Goal: Task Accomplishment & Management: Manage account settings

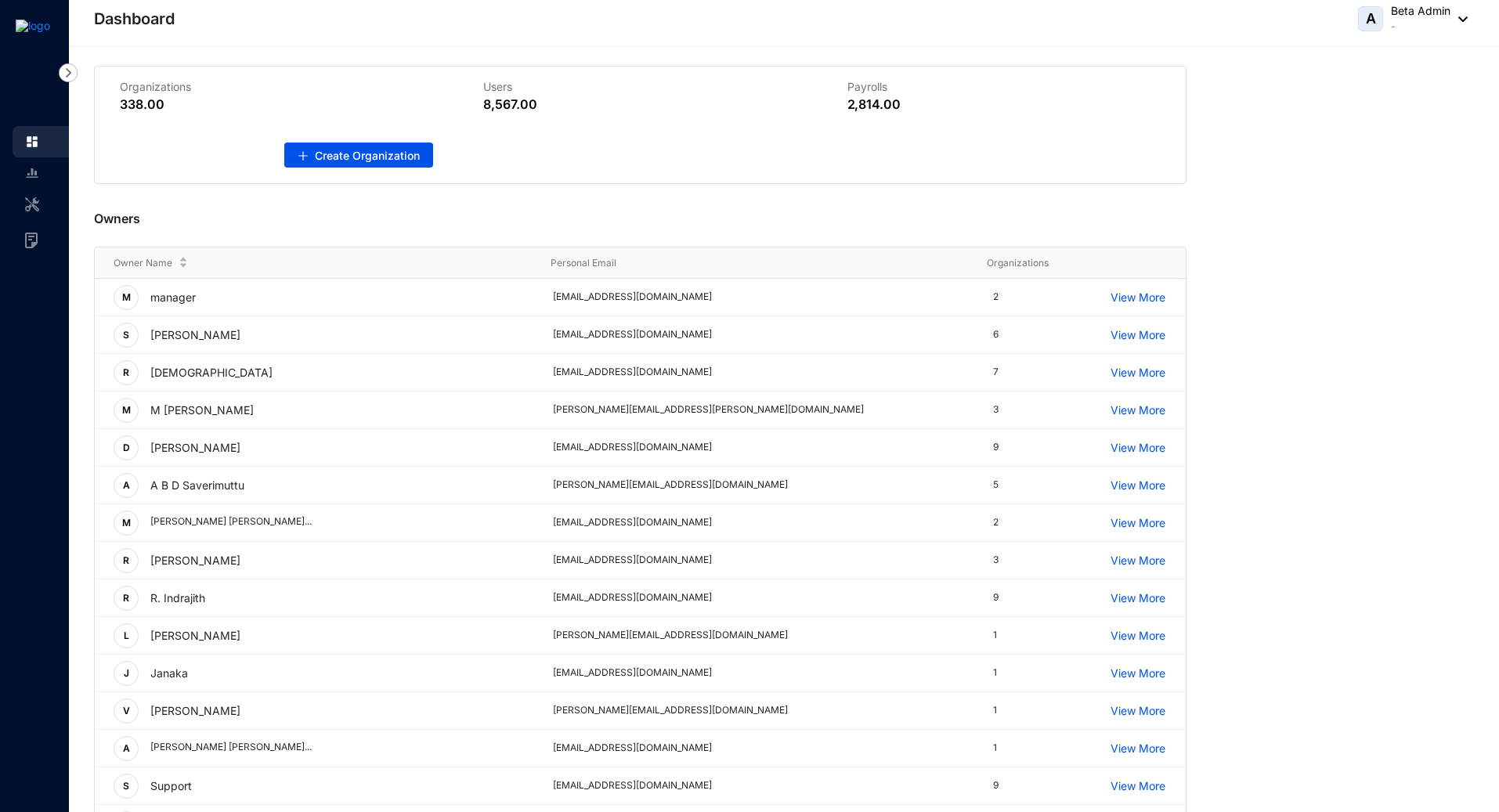
click at [1238, 146] on div "Organizations 338.00 Users 8,567.00 Payrolls 2,814.00 Create Organization" at bounding box center [784, 124] width 1380 height 118
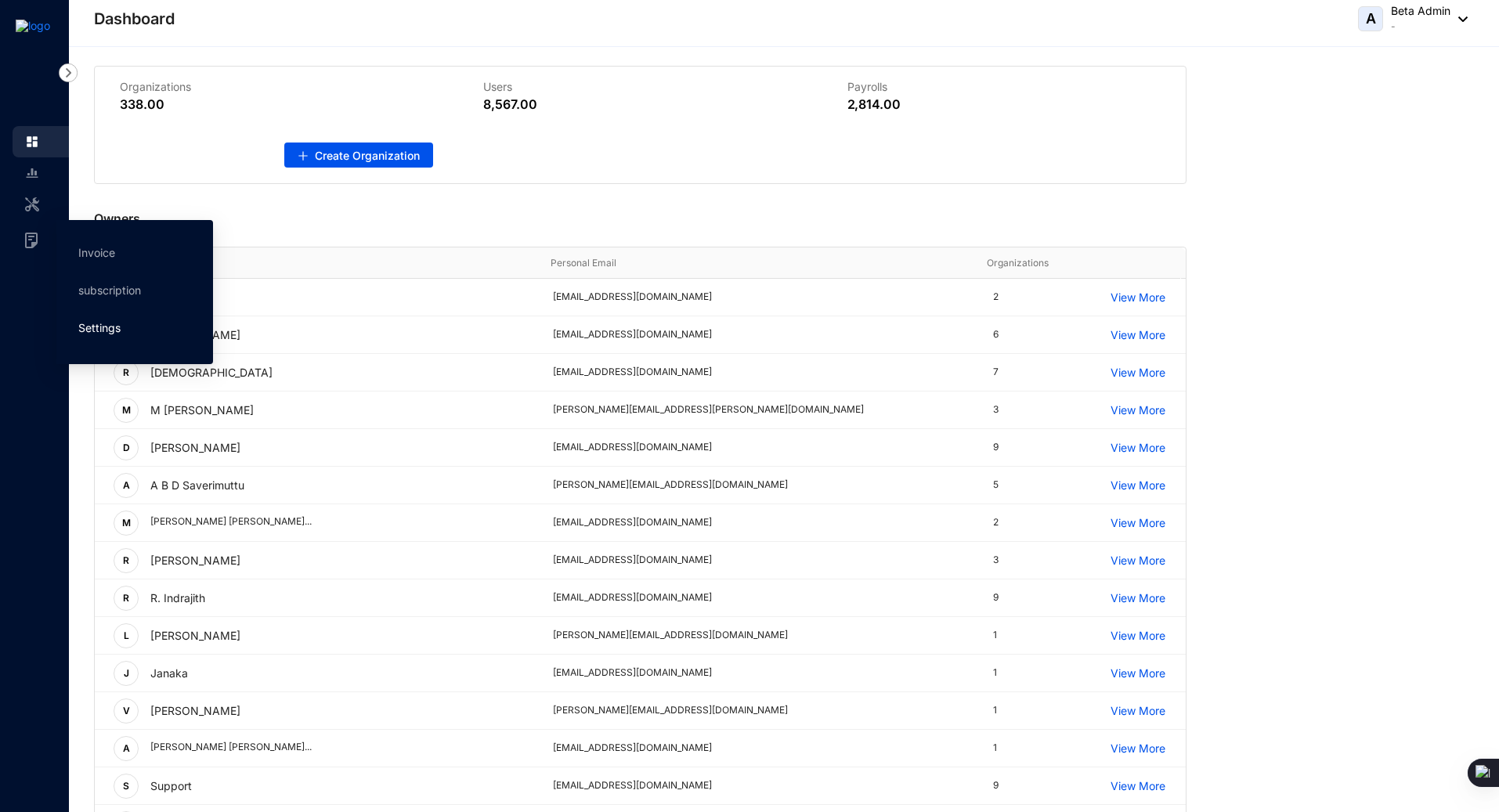
click at [99, 329] on link "Settings" at bounding box center [99, 327] width 43 height 14
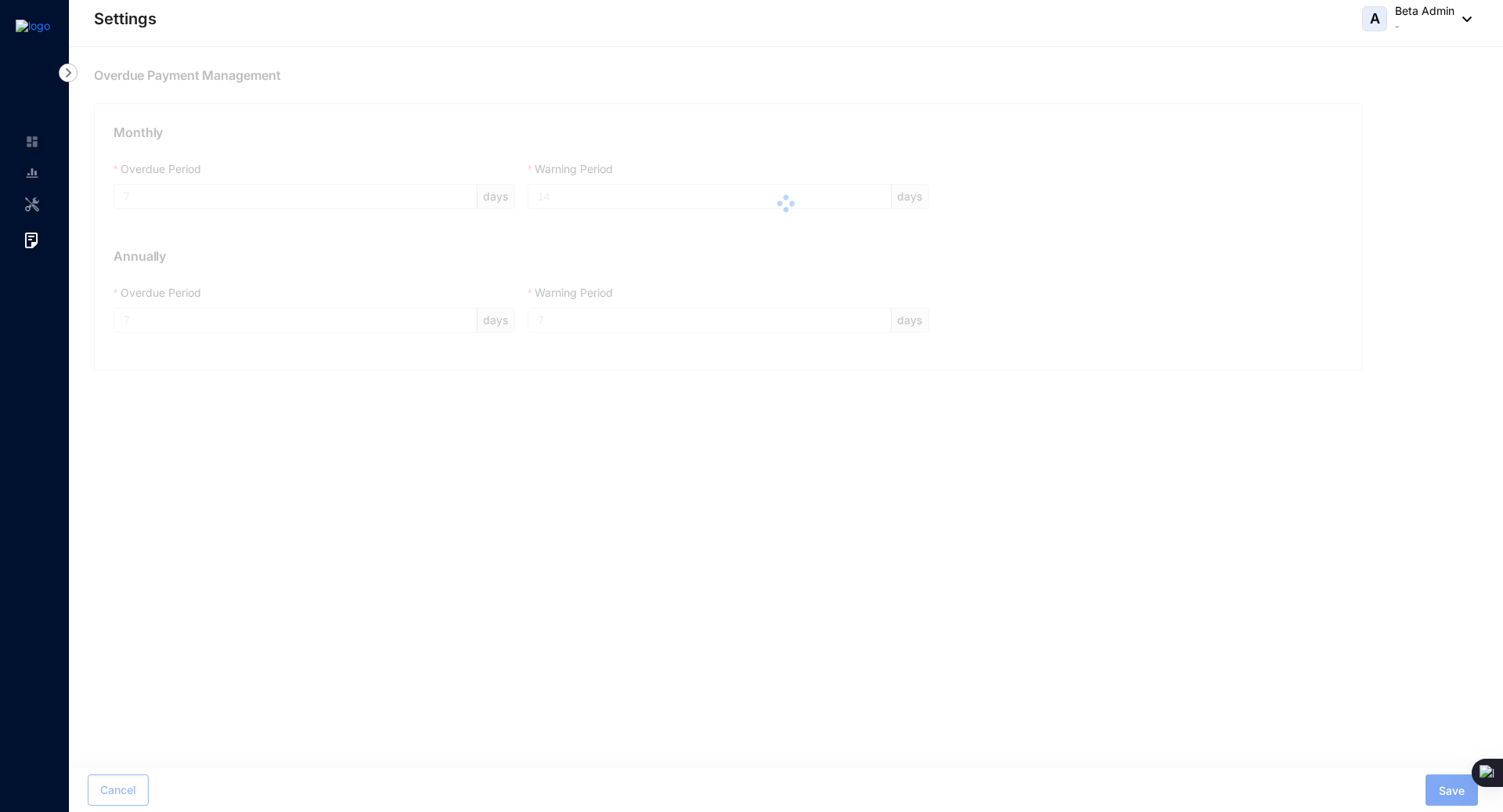
type input "7"
type input "14"
type input "7"
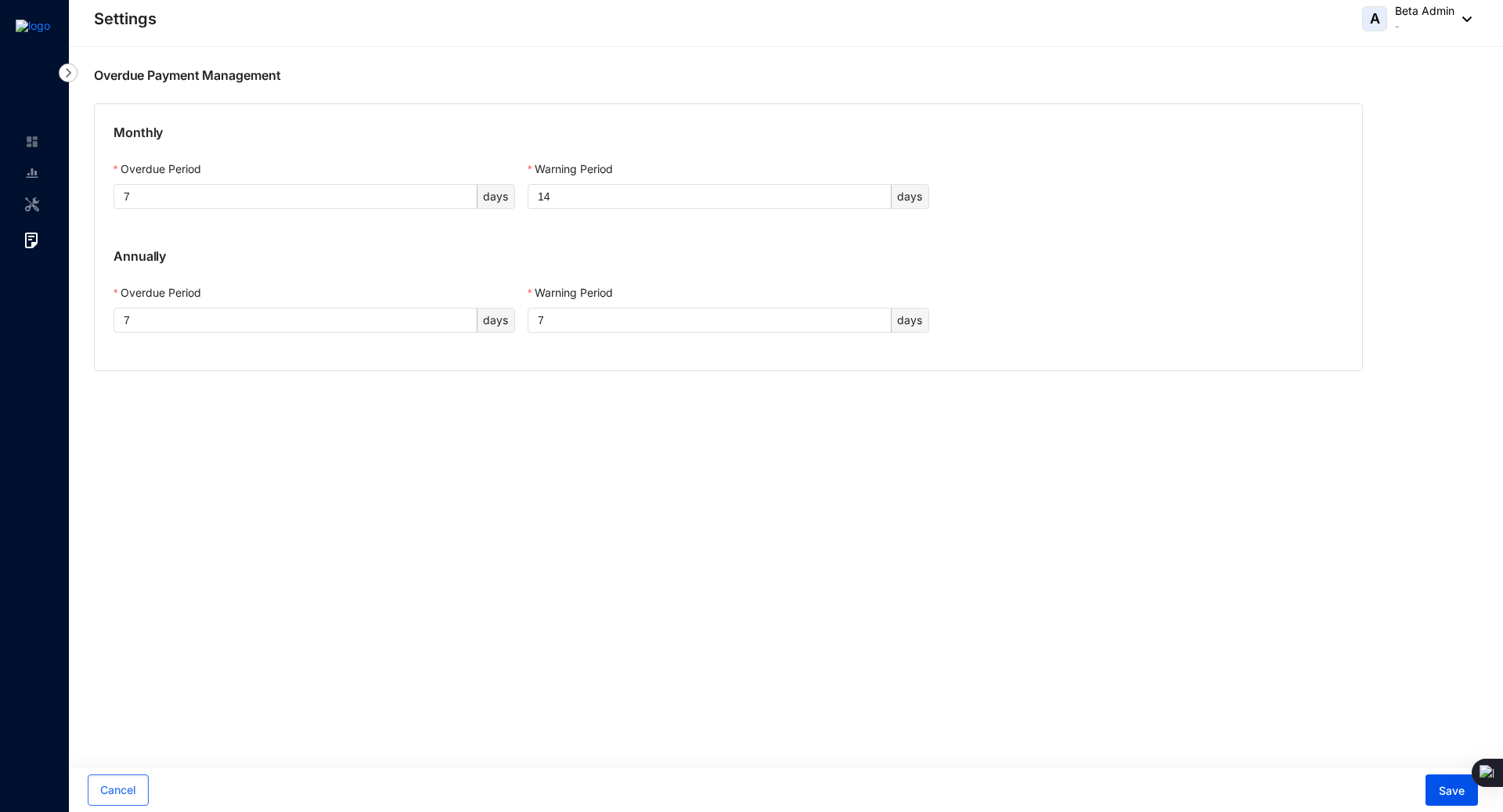
click at [685, 73] on div "Overdue Payment Management" at bounding box center [786, 66] width 1434 height 38
click at [67, 72] on img at bounding box center [67, 72] width 18 height 18
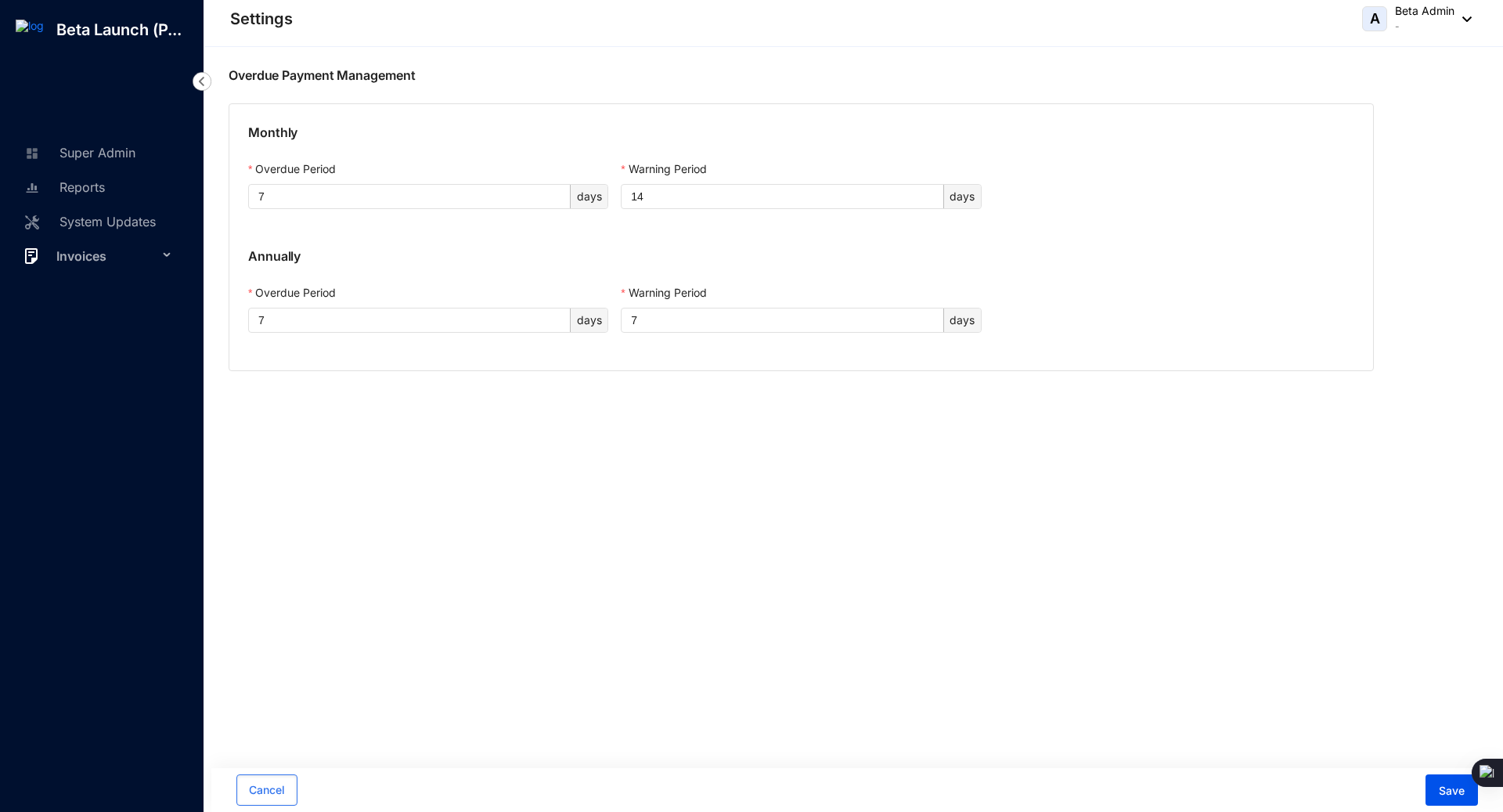
click at [204, 80] on img at bounding box center [201, 81] width 18 height 18
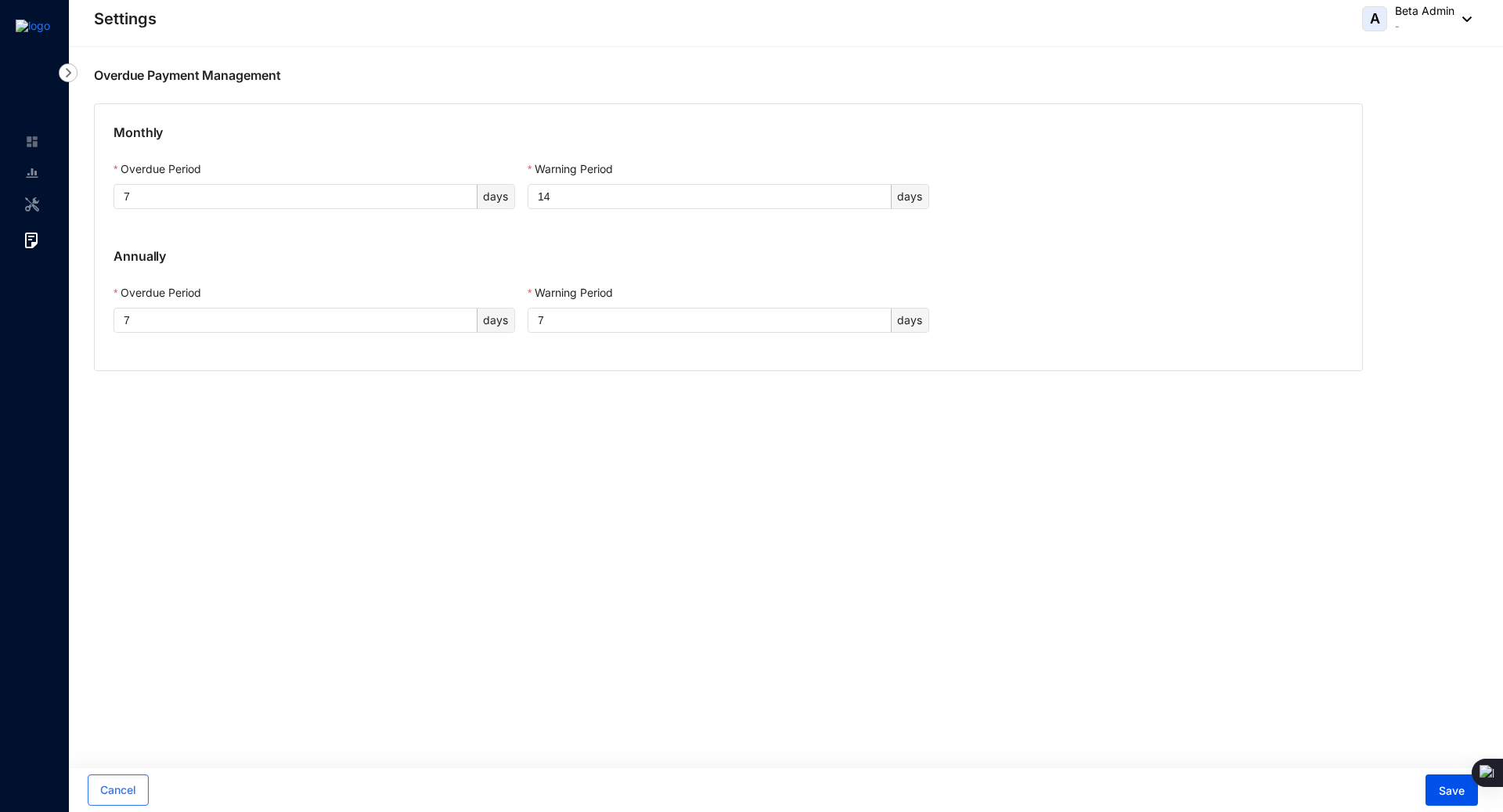
click at [507, 64] on div "Overdue Payment Management" at bounding box center [786, 66] width 1434 height 38
click at [35, 139] on img at bounding box center [32, 142] width 14 height 14
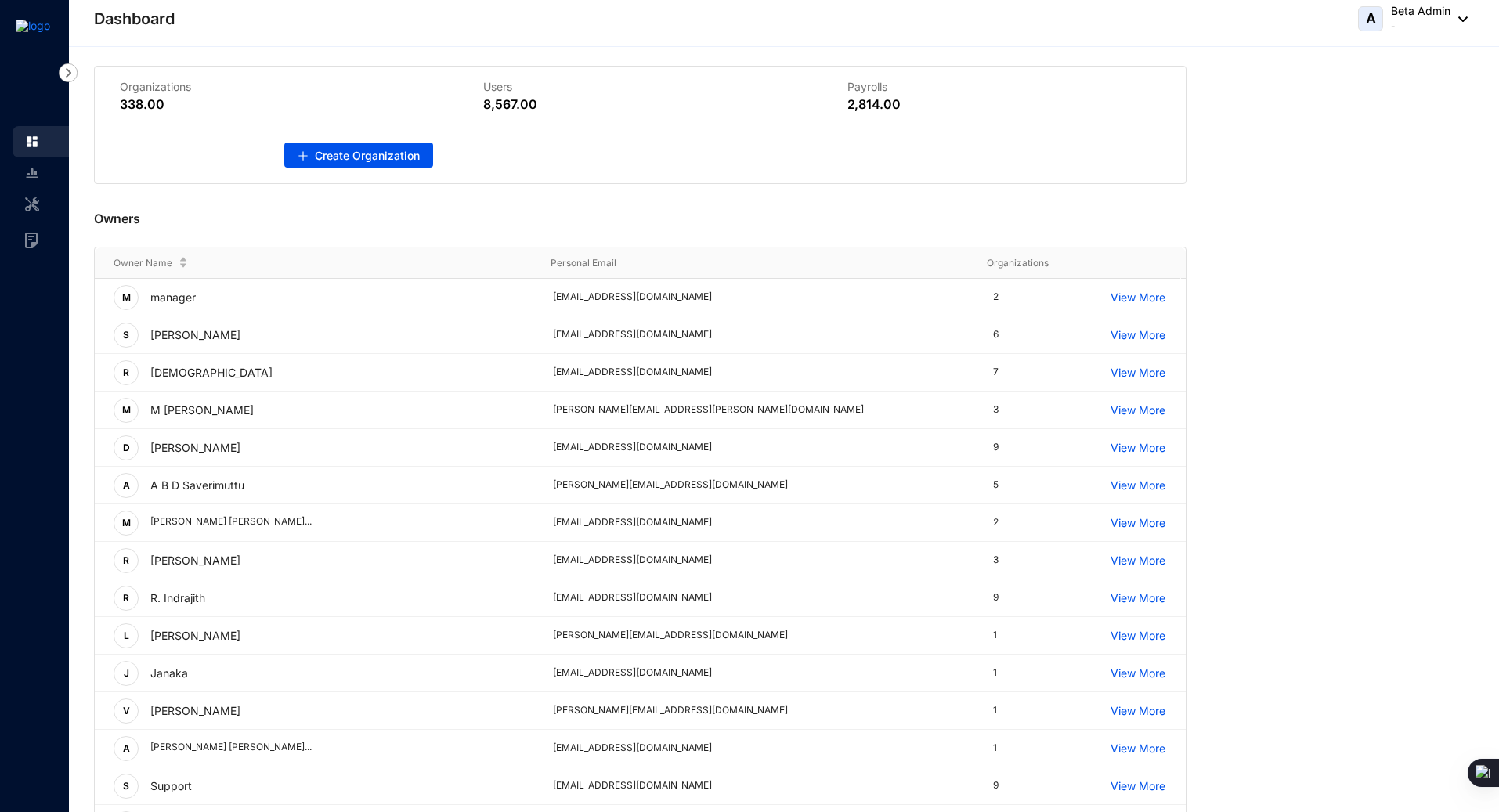
click at [641, 208] on div "Owners" at bounding box center [640, 216] width 1093 height 63
click at [614, 41] on header "Dashboard A Beta Admin -" at bounding box center [784, 23] width 1431 height 47
click at [423, 204] on div "Owners" at bounding box center [640, 216] width 1093 height 63
click at [629, 203] on div "Owners" at bounding box center [640, 216] width 1093 height 63
click at [1306, 245] on div "Owners Owner Name Personal Email Organizations M manager [PERSON_NAME][EMAIL_AD…" at bounding box center [784, 505] width 1380 height 641
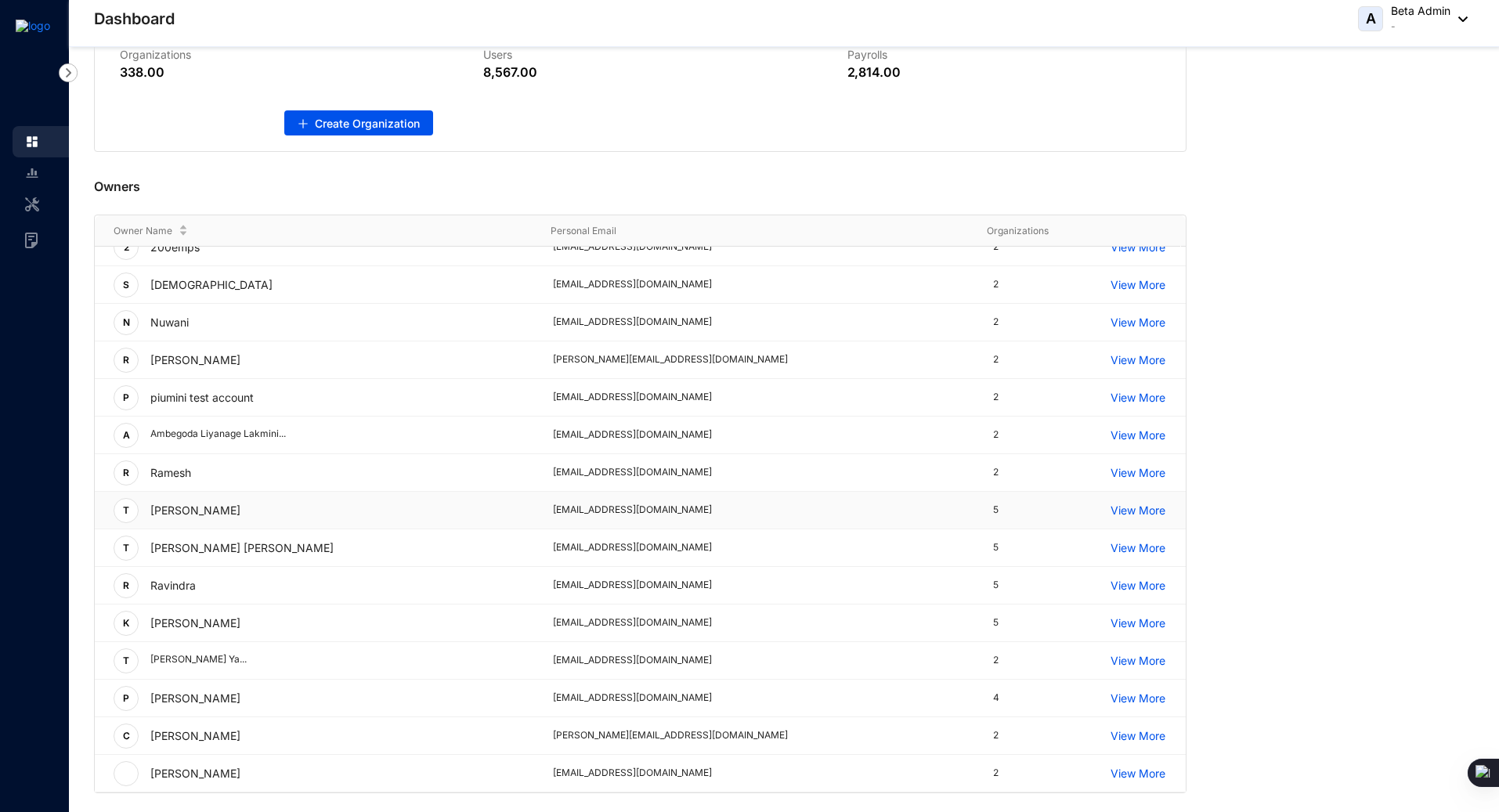
scroll to position [2066, 0]
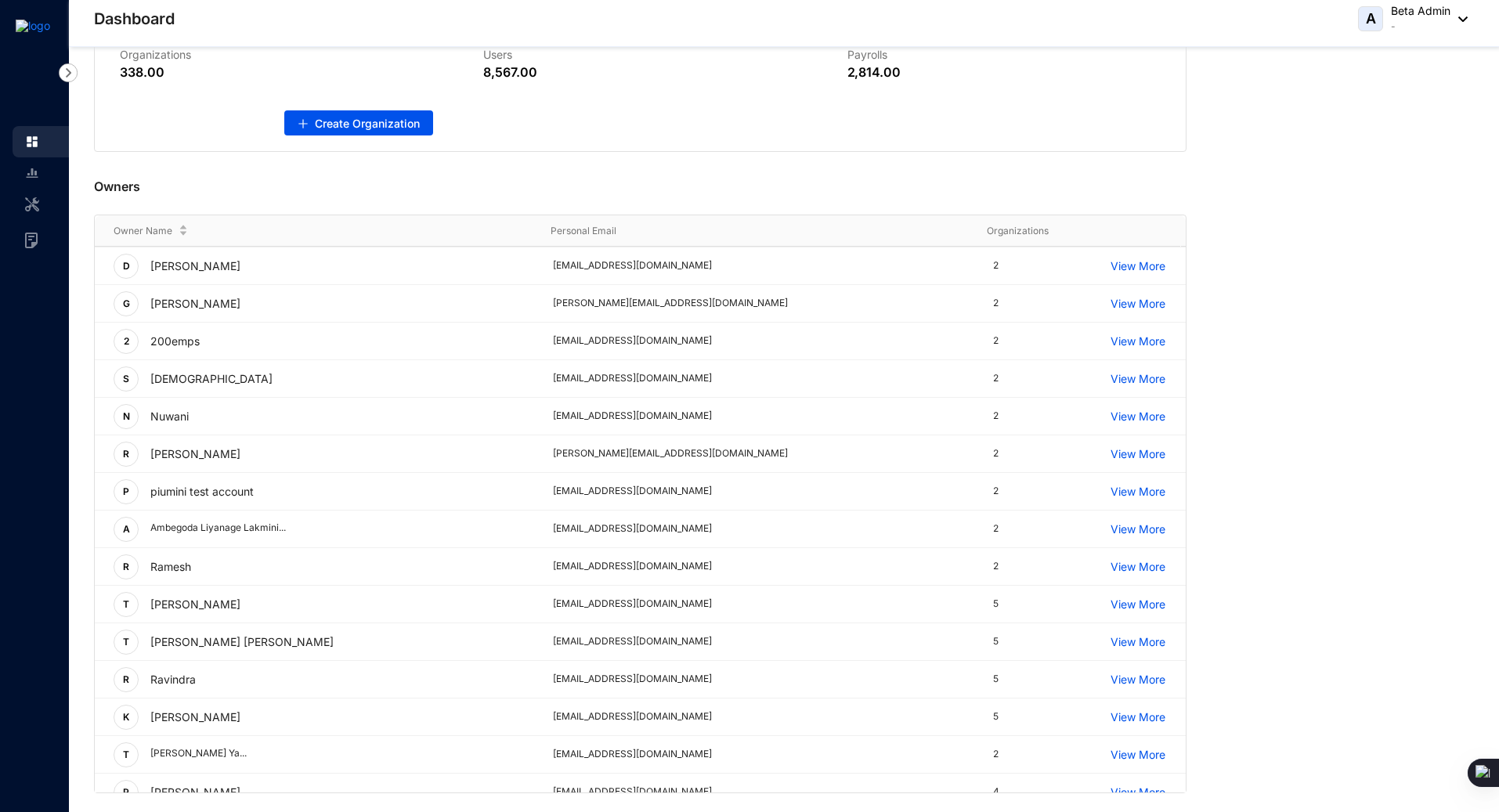
click at [873, 168] on div "Owners" at bounding box center [640, 183] width 1093 height 63
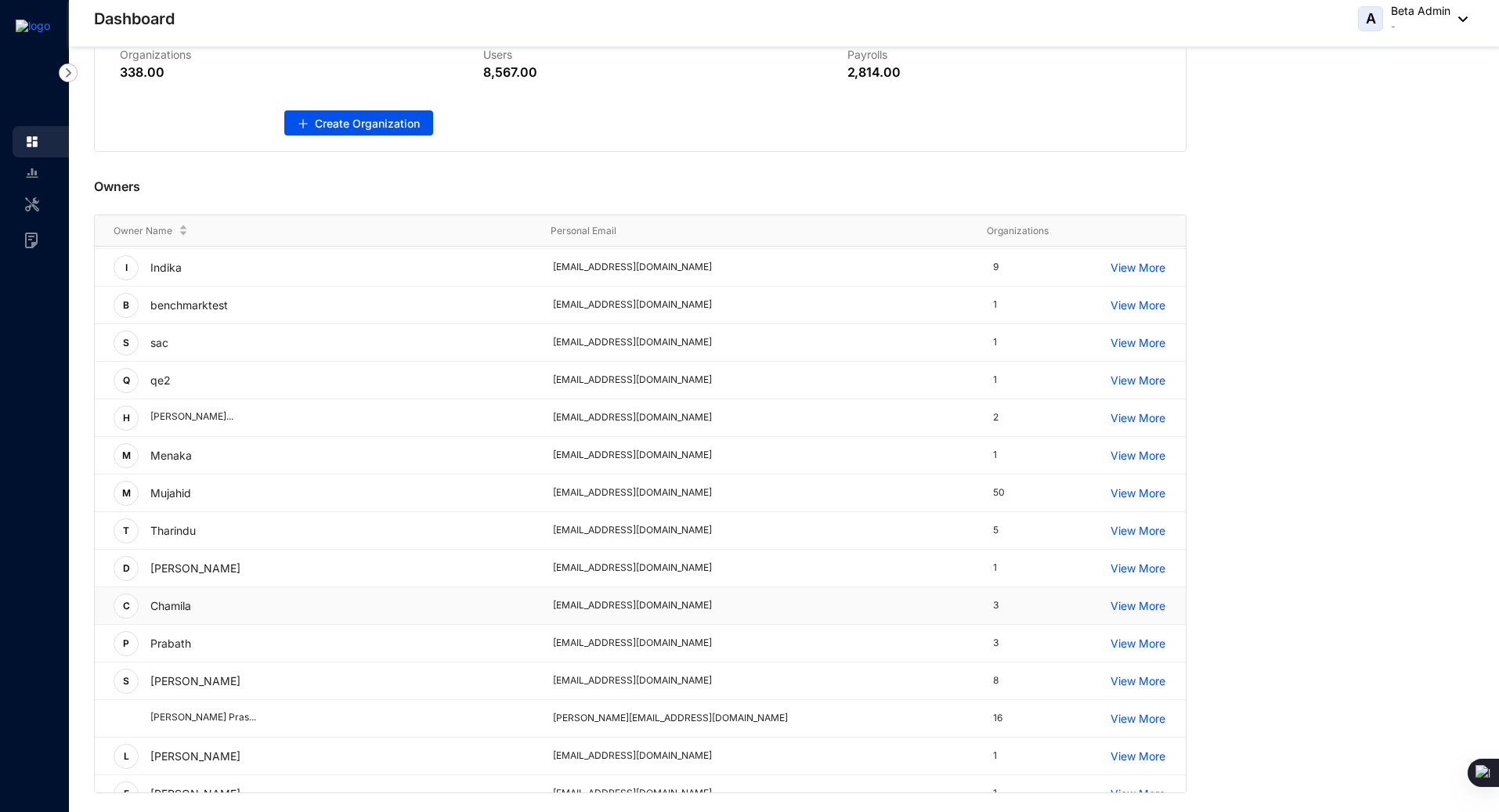
scroll to position [862, 0]
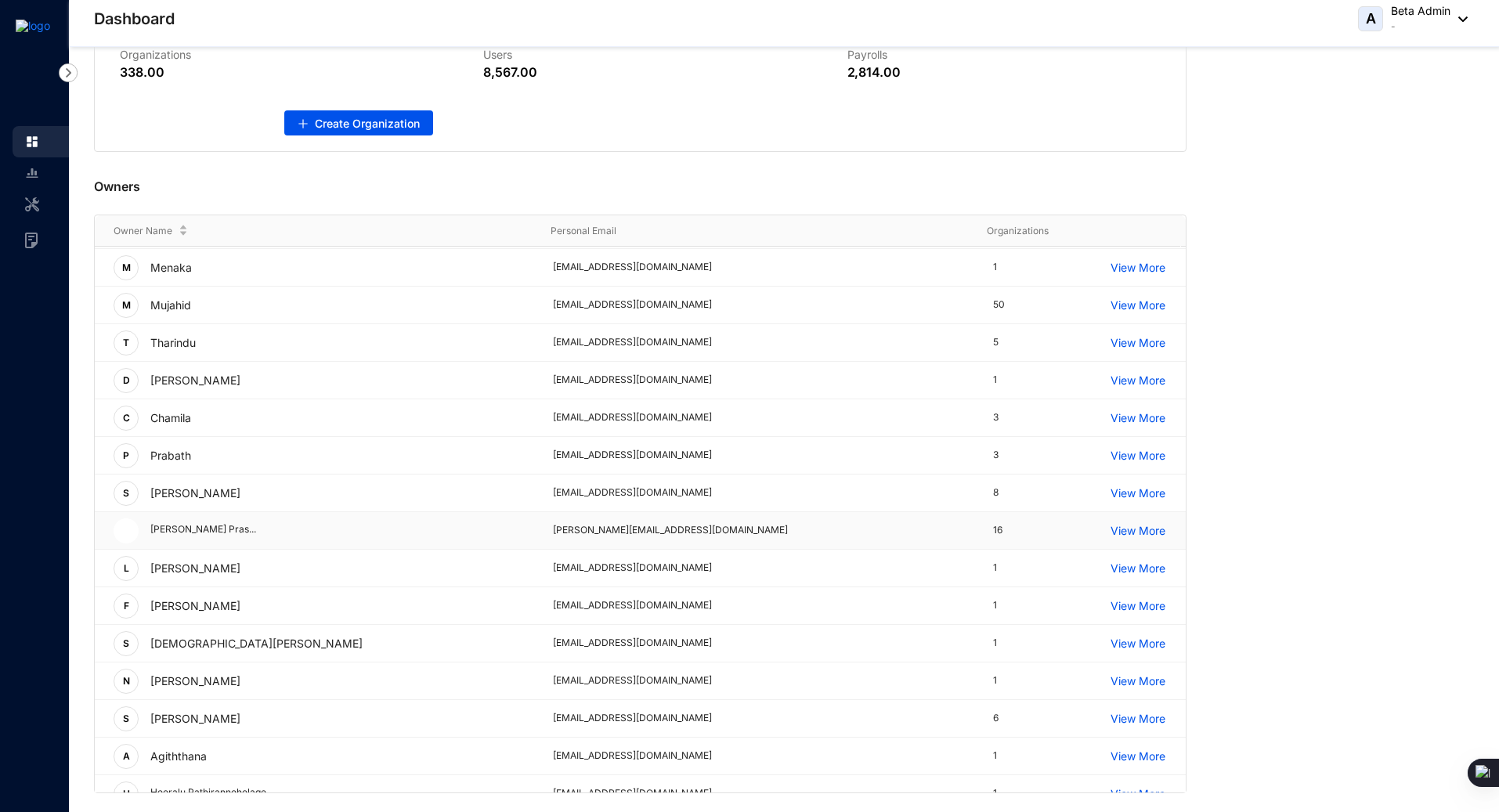
click at [122, 527] on span at bounding box center [126, 531] width 25 height 25
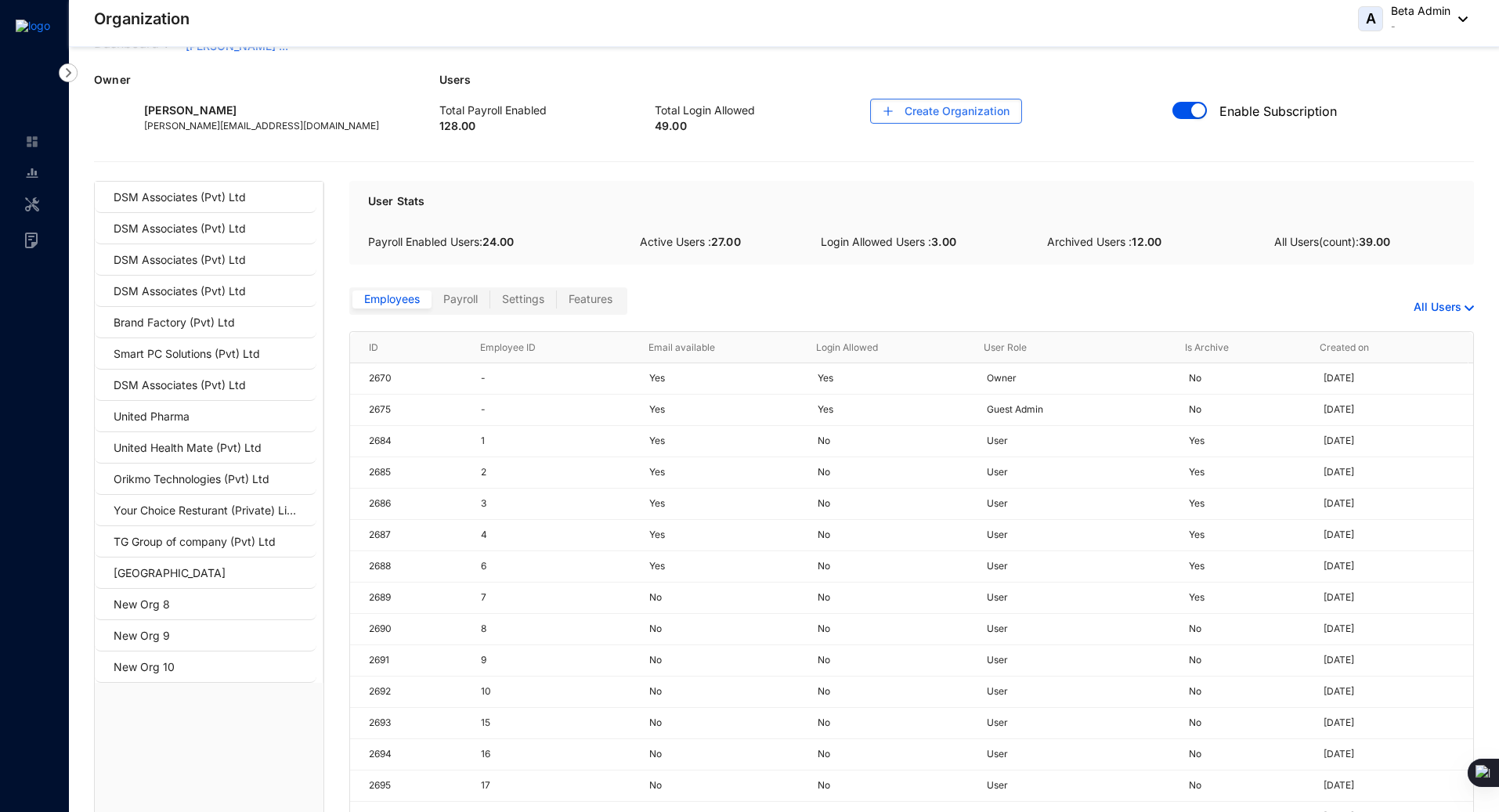
click at [310, 151] on div "Dashboard [PERSON_NAME] ... Owner Mawella Vithanawasam [PERSON_NAME] [PERSON_NA…" at bounding box center [784, 460] width 1380 height 853
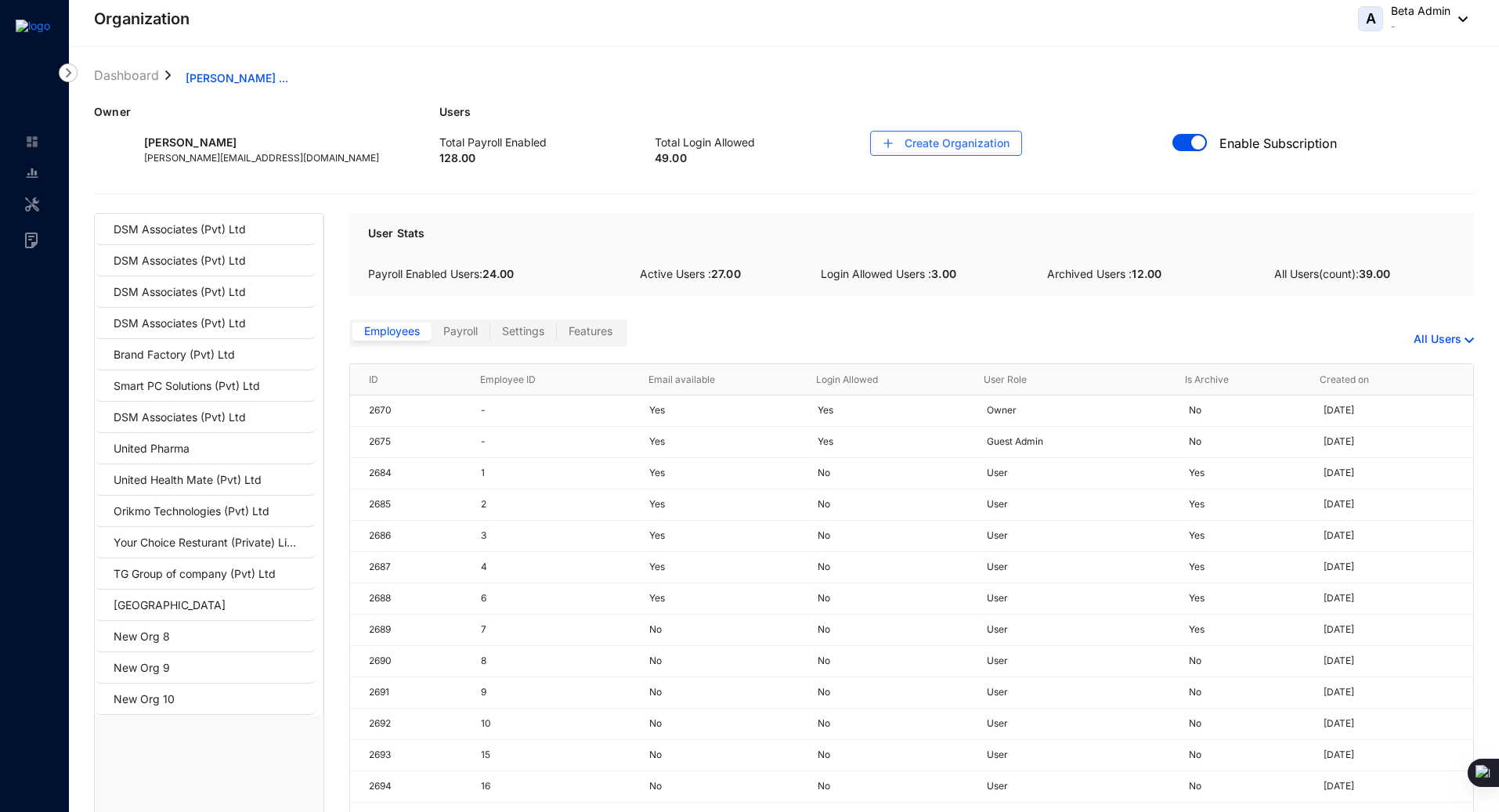
click at [469, 175] on div "Dashboard [PERSON_NAME] ... Owner Mawella Vithanawasam [PERSON_NAME] [PERSON_NA…" at bounding box center [784, 492] width 1380 height 853
click at [141, 84] on li "Dashboard" at bounding box center [126, 78] width 65 height 25
click at [137, 76] on link "Dashboard" at bounding box center [126, 74] width 71 height 17
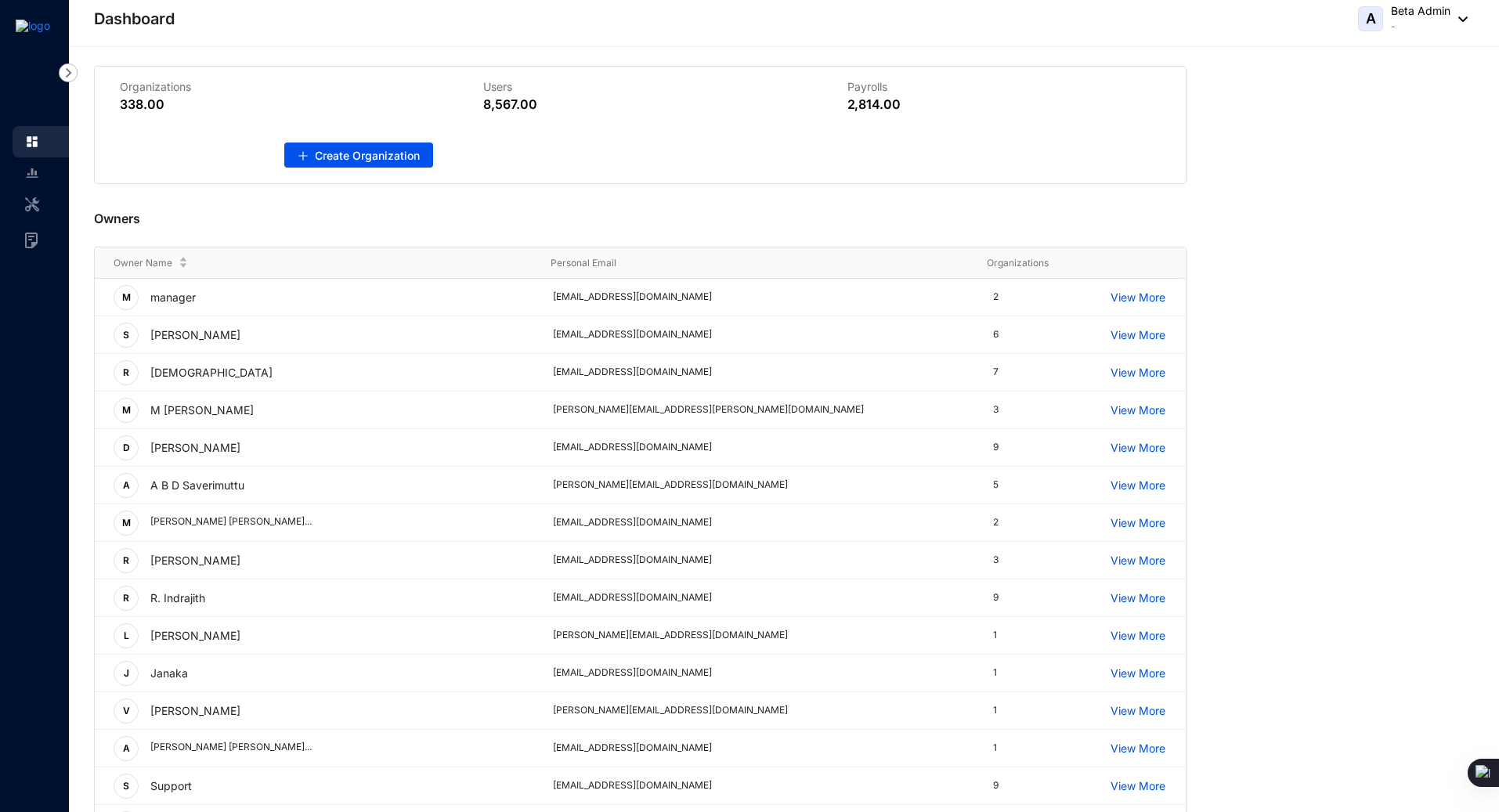
click at [1465, 14] on div "A Beta Admin -" at bounding box center [1413, 18] width 110 height 31
click at [1371, 58] on link "Change password" at bounding box center [1390, 56] width 130 height 16
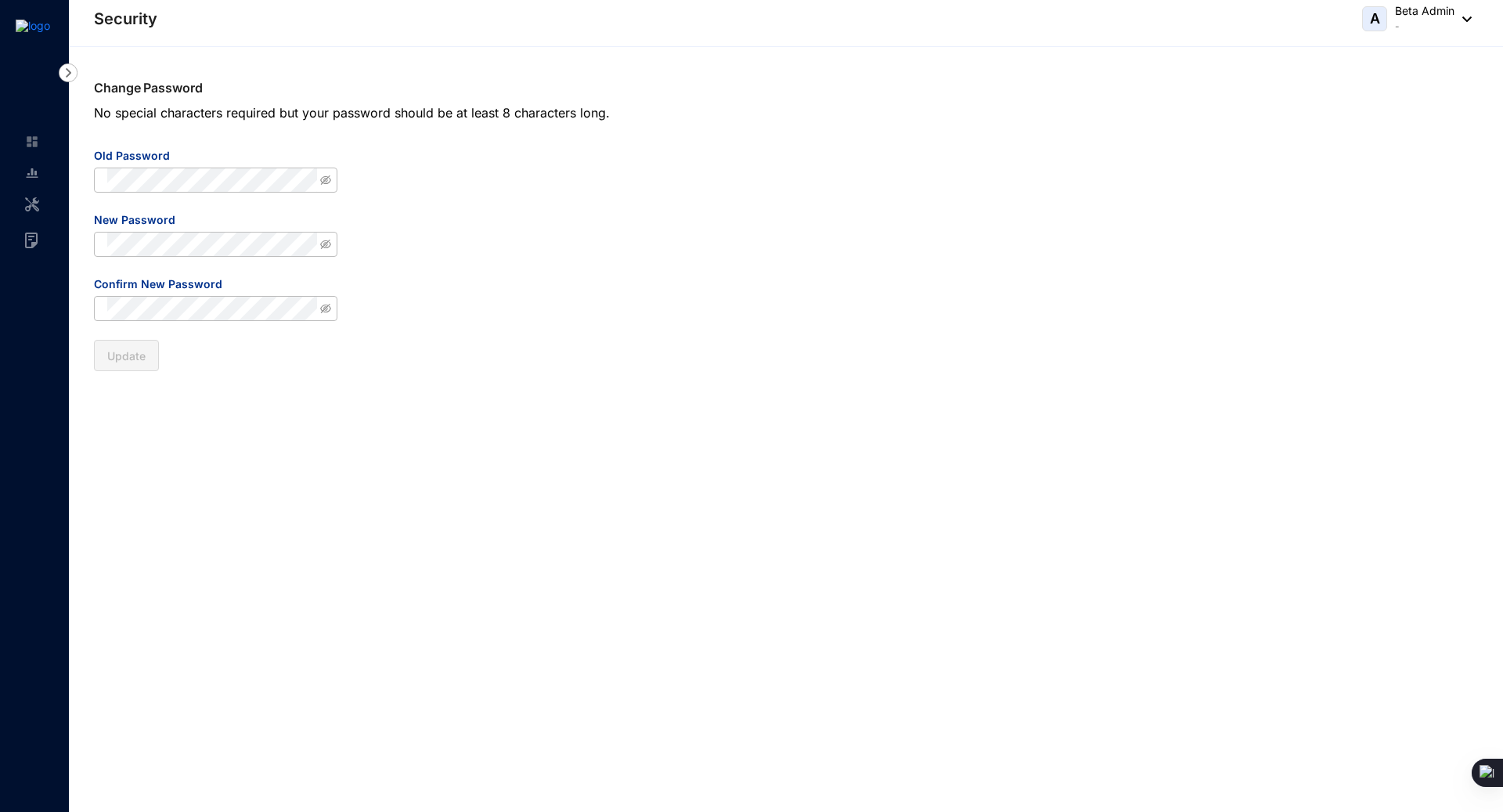
click at [617, 62] on div "Change Password No special characters required but your password should be at l…" at bounding box center [786, 430] width 1434 height 765
click at [25, 26] on img at bounding box center [33, 26] width 34 height 13
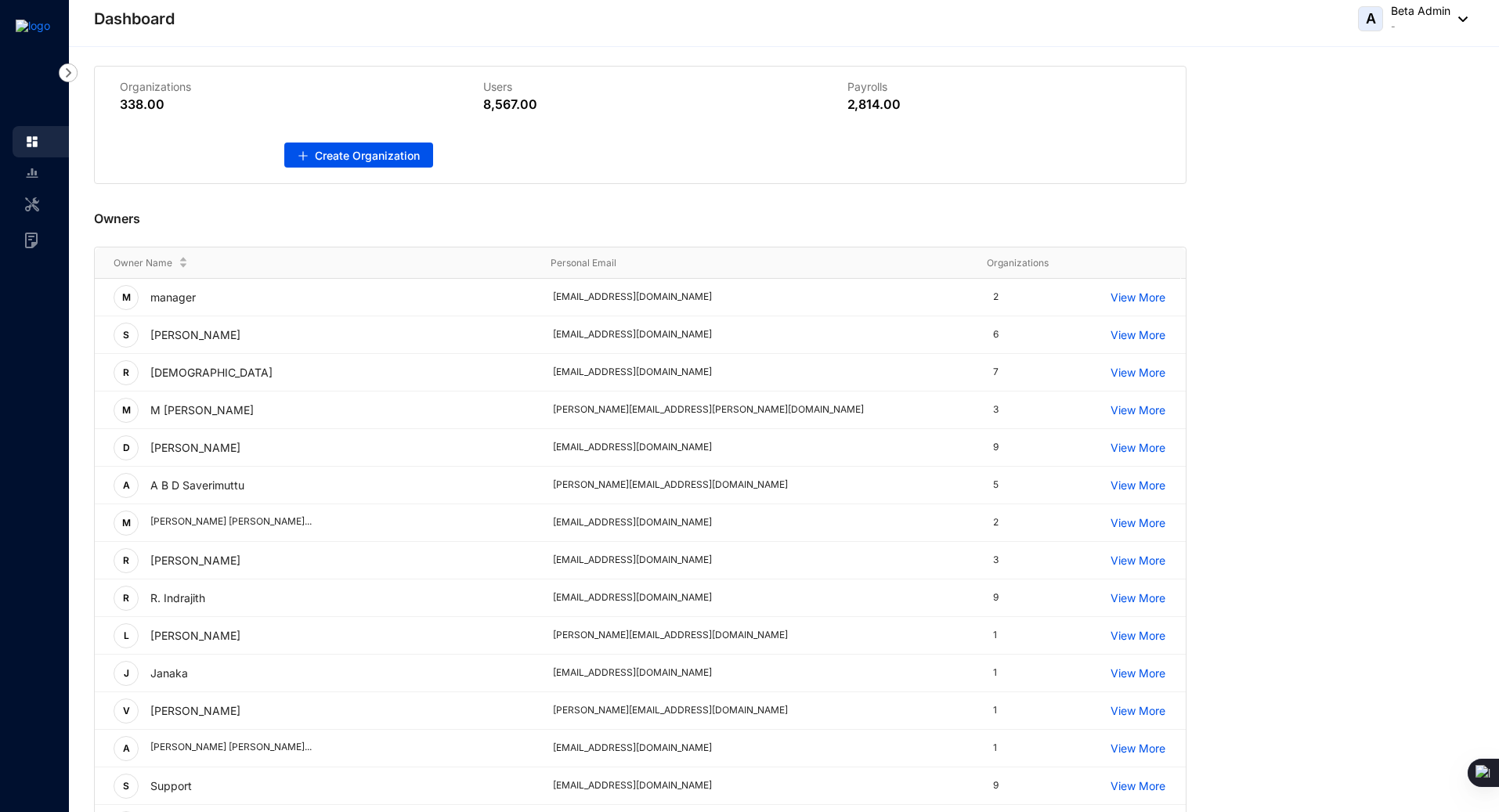
click at [1319, 295] on div "Owners Owner Name Personal Email Organizations M manager [PERSON_NAME][EMAIL_AD…" at bounding box center [784, 505] width 1380 height 641
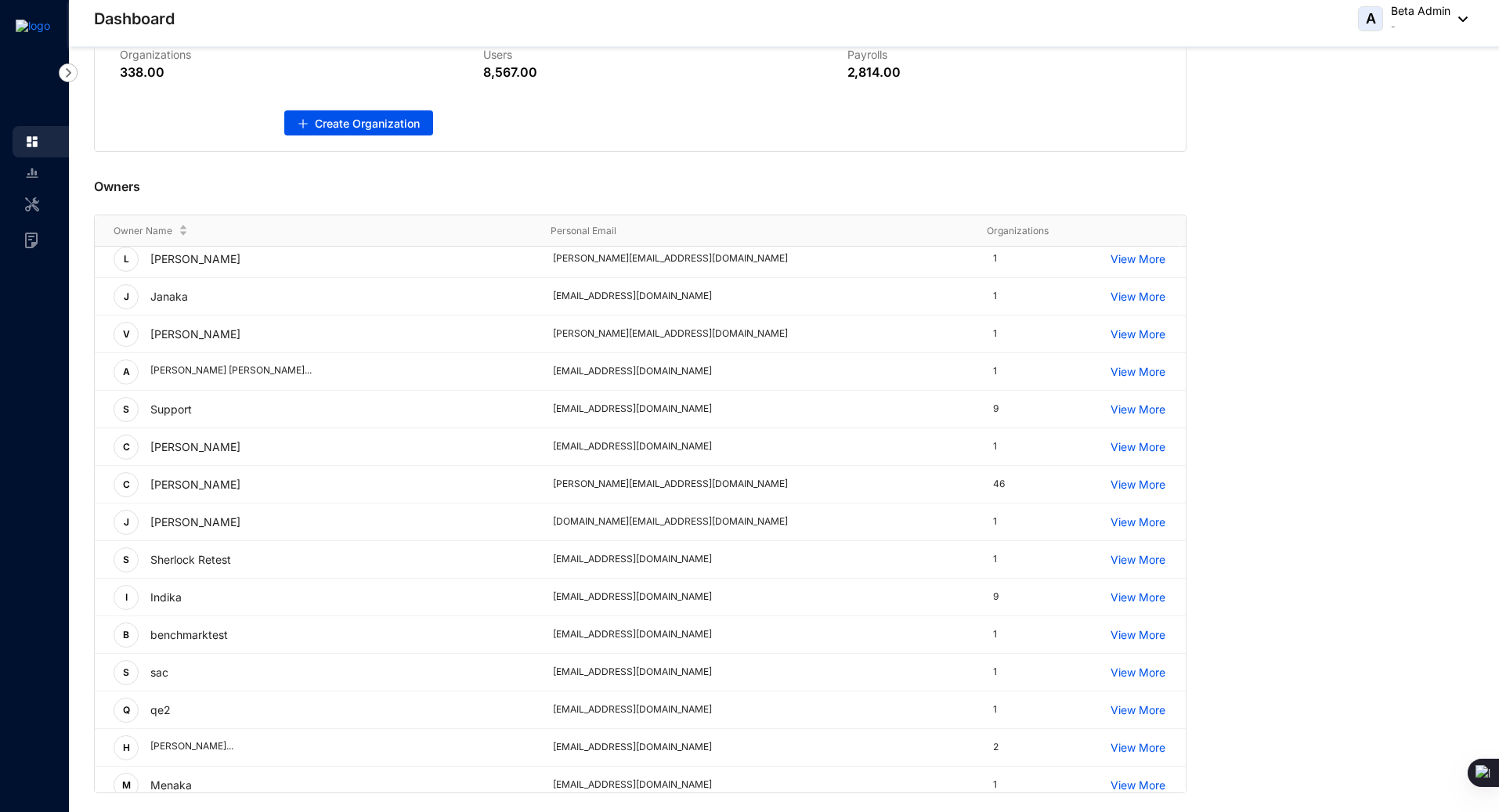
scroll to position [341, 0]
click at [1111, 486] on p "View More" at bounding box center [1149, 487] width 75 height 17
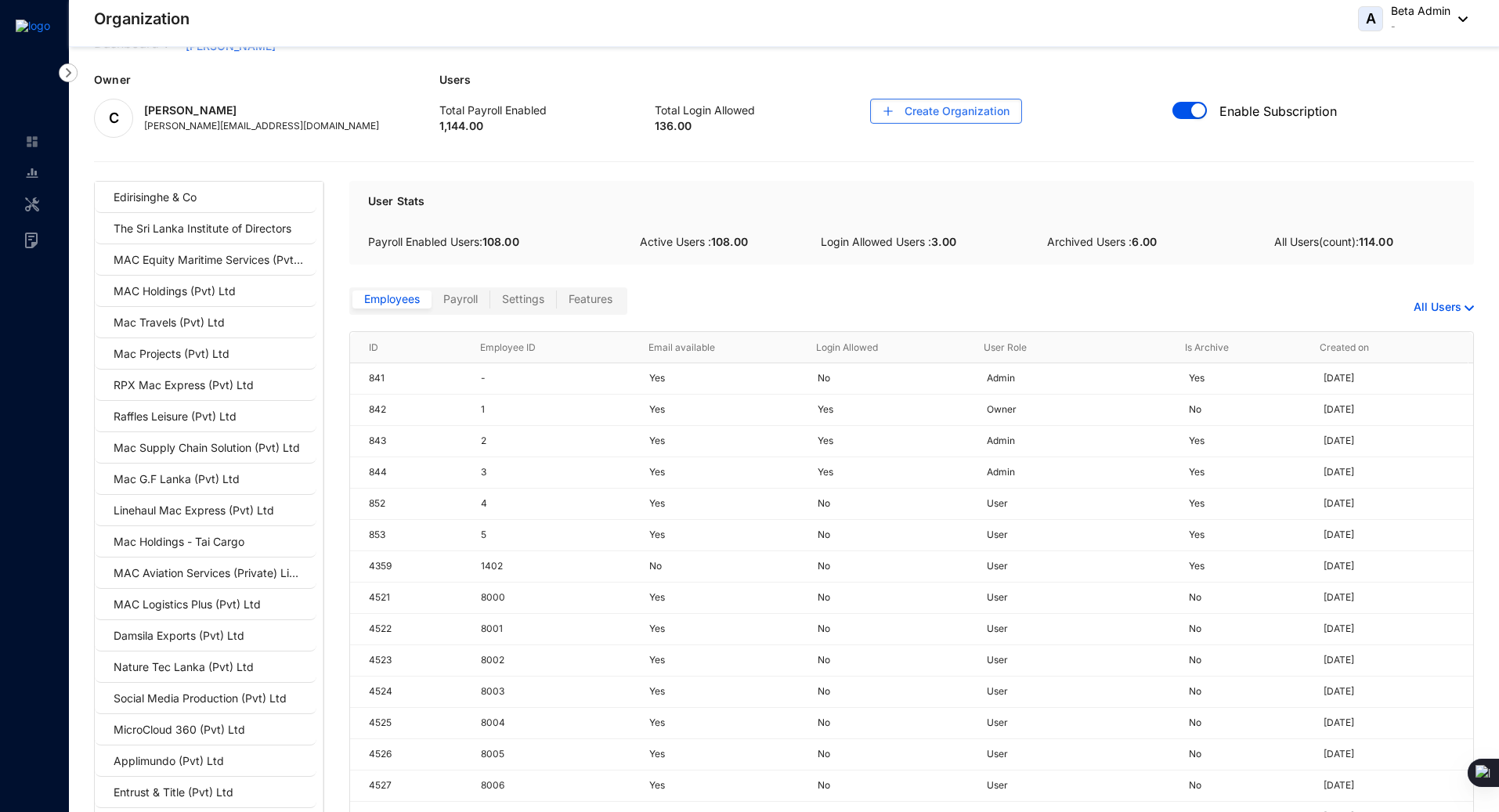
click at [795, 86] on p "Users" at bounding box center [957, 85] width 1035 height 26
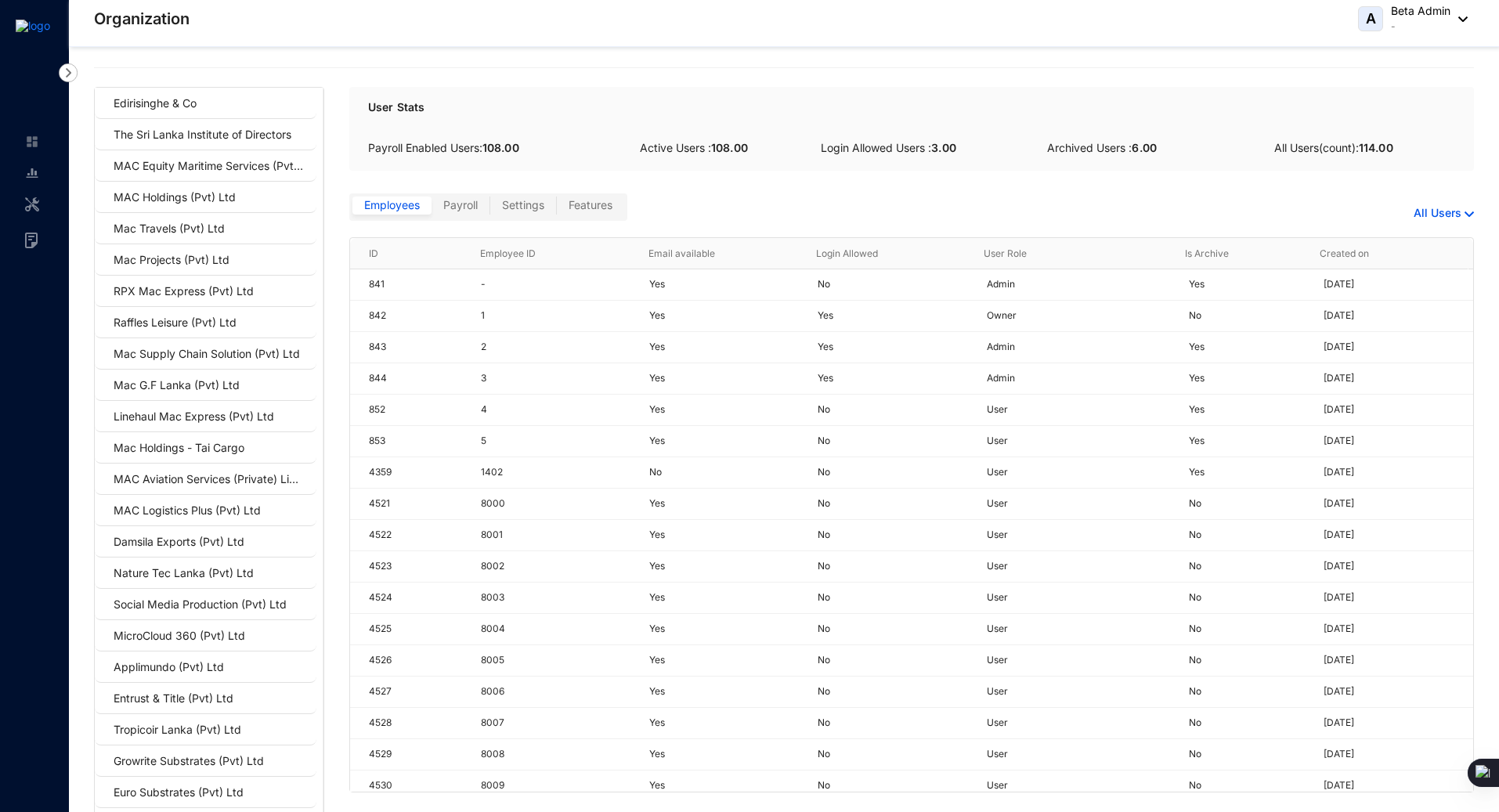
click at [798, 207] on div "Employees Payroll Settings Features All Users" at bounding box center [912, 204] width 1125 height 67
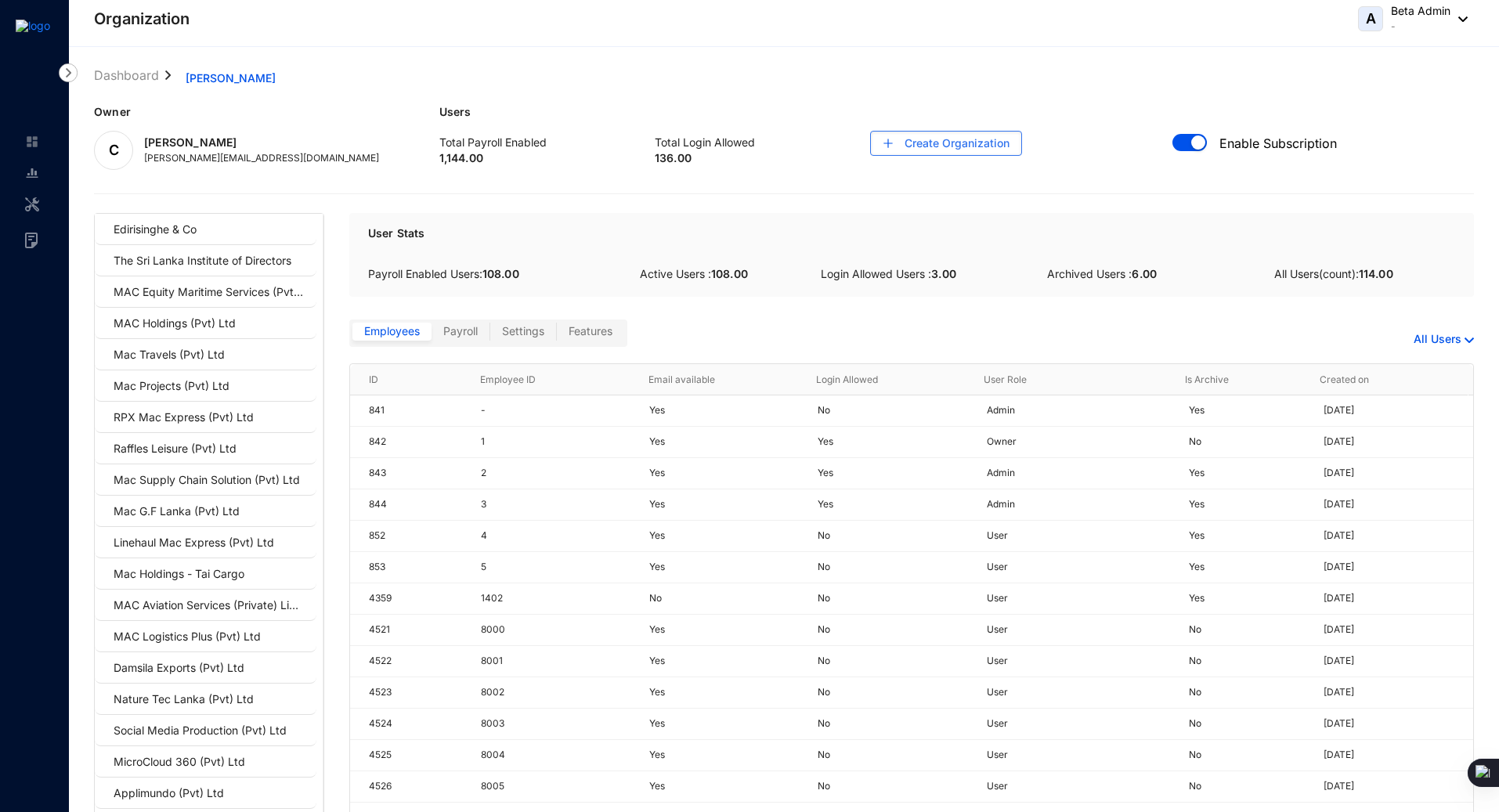
click at [688, 78] on ol "Dashboard Chandrika Malkanthi" at bounding box center [784, 78] width 1380 height 25
click at [845, 82] on ol "Dashboard Chandrika Malkanthi" at bounding box center [784, 78] width 1380 height 25
click at [127, 70] on link "Dashboard" at bounding box center [126, 74] width 71 height 17
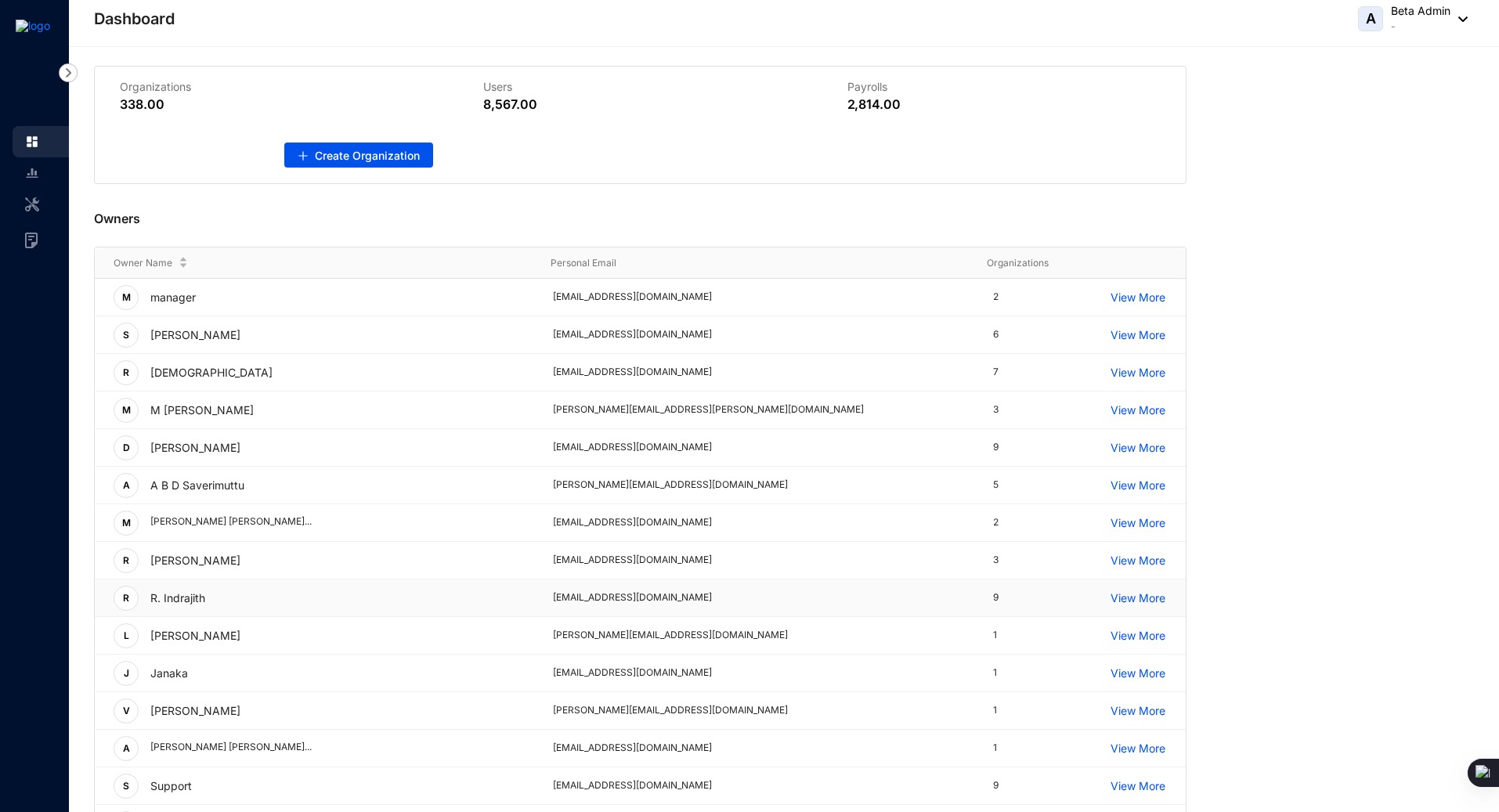
click at [1135, 596] on p "View More" at bounding box center [1149, 597] width 75 height 17
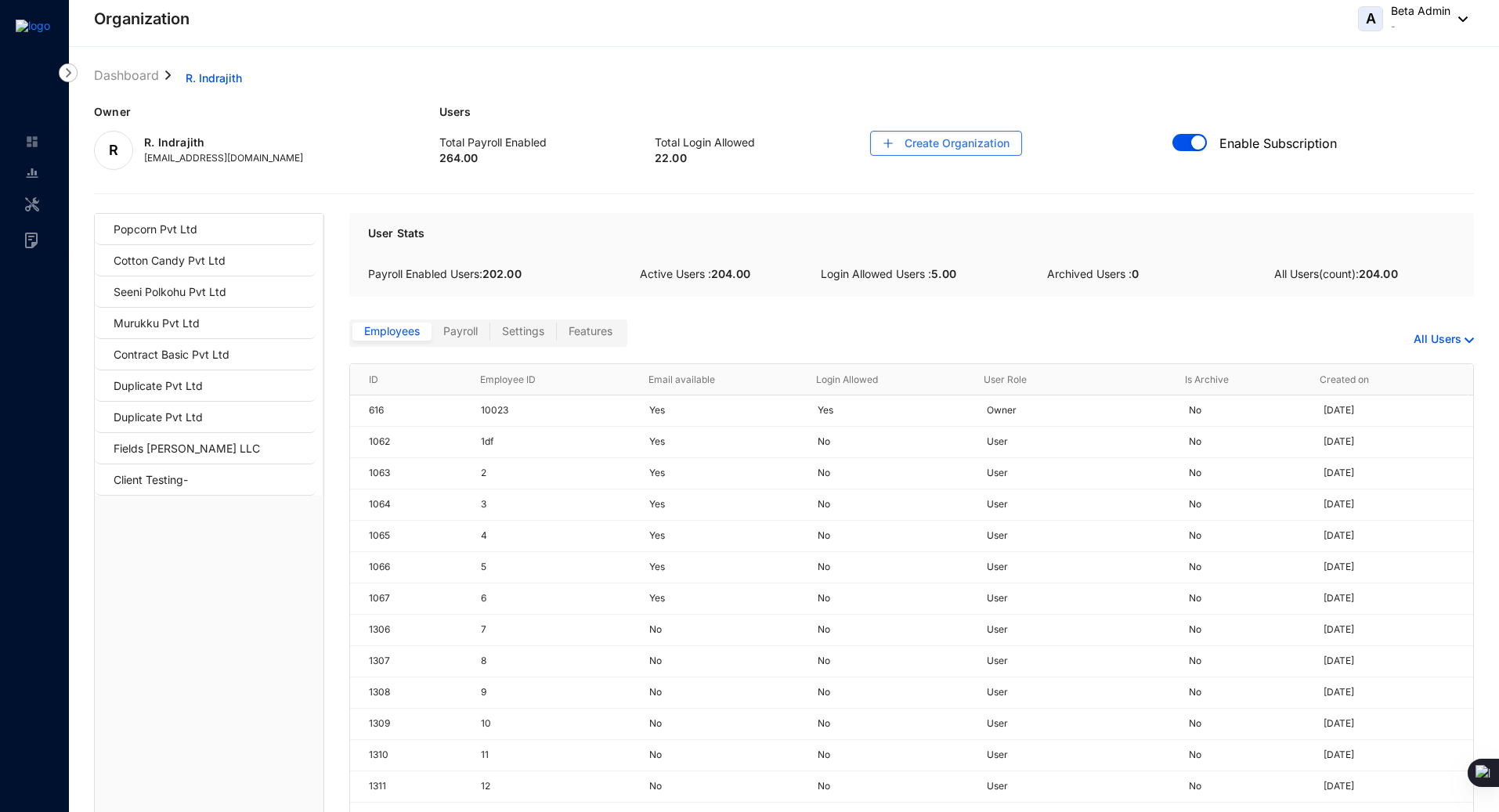
click at [110, 83] on li "Dashboard" at bounding box center [126, 78] width 65 height 25
click at [123, 77] on link "Dashboard" at bounding box center [126, 74] width 71 height 17
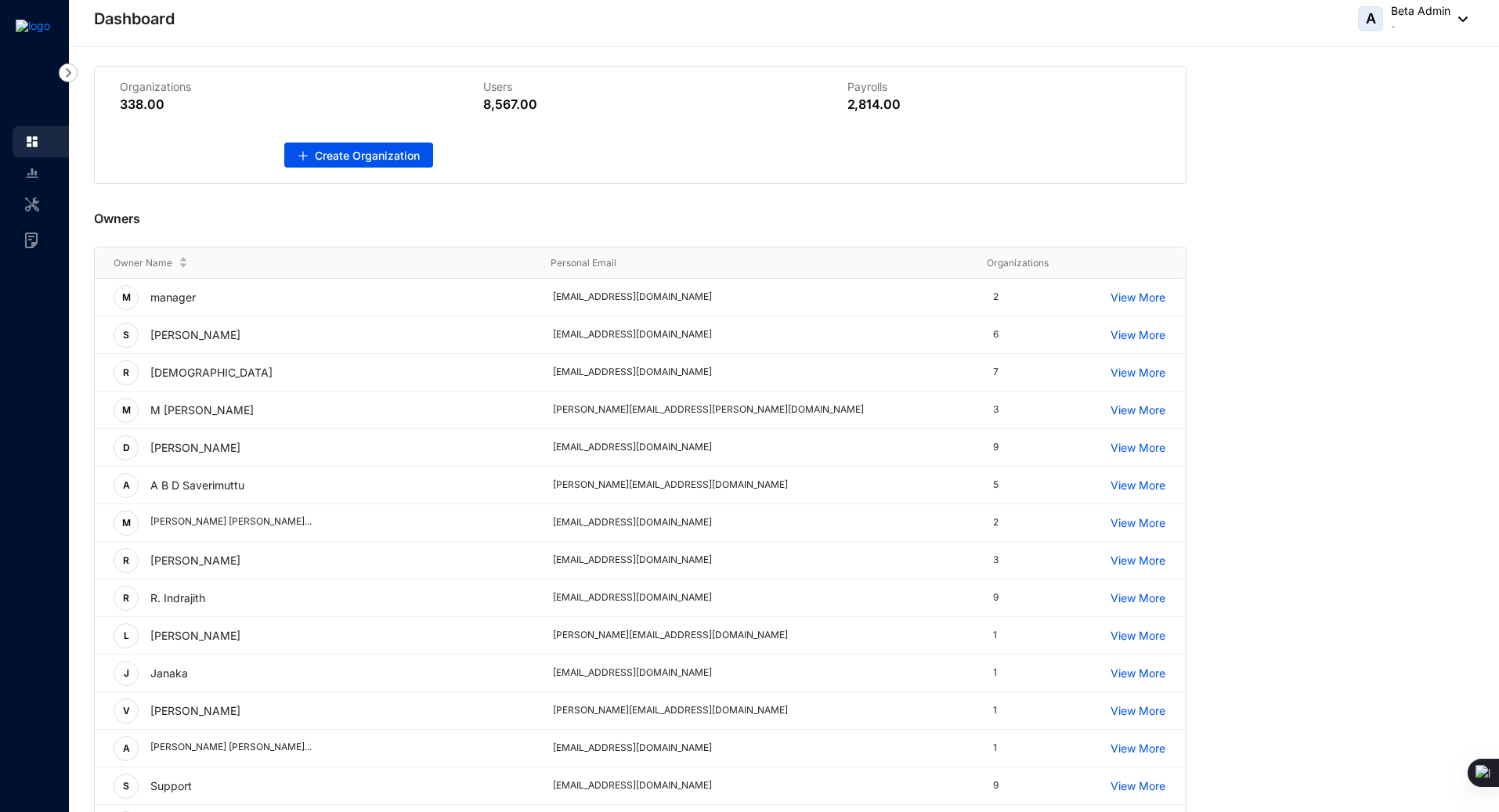
click at [602, 219] on div "Owners" at bounding box center [640, 216] width 1093 height 63
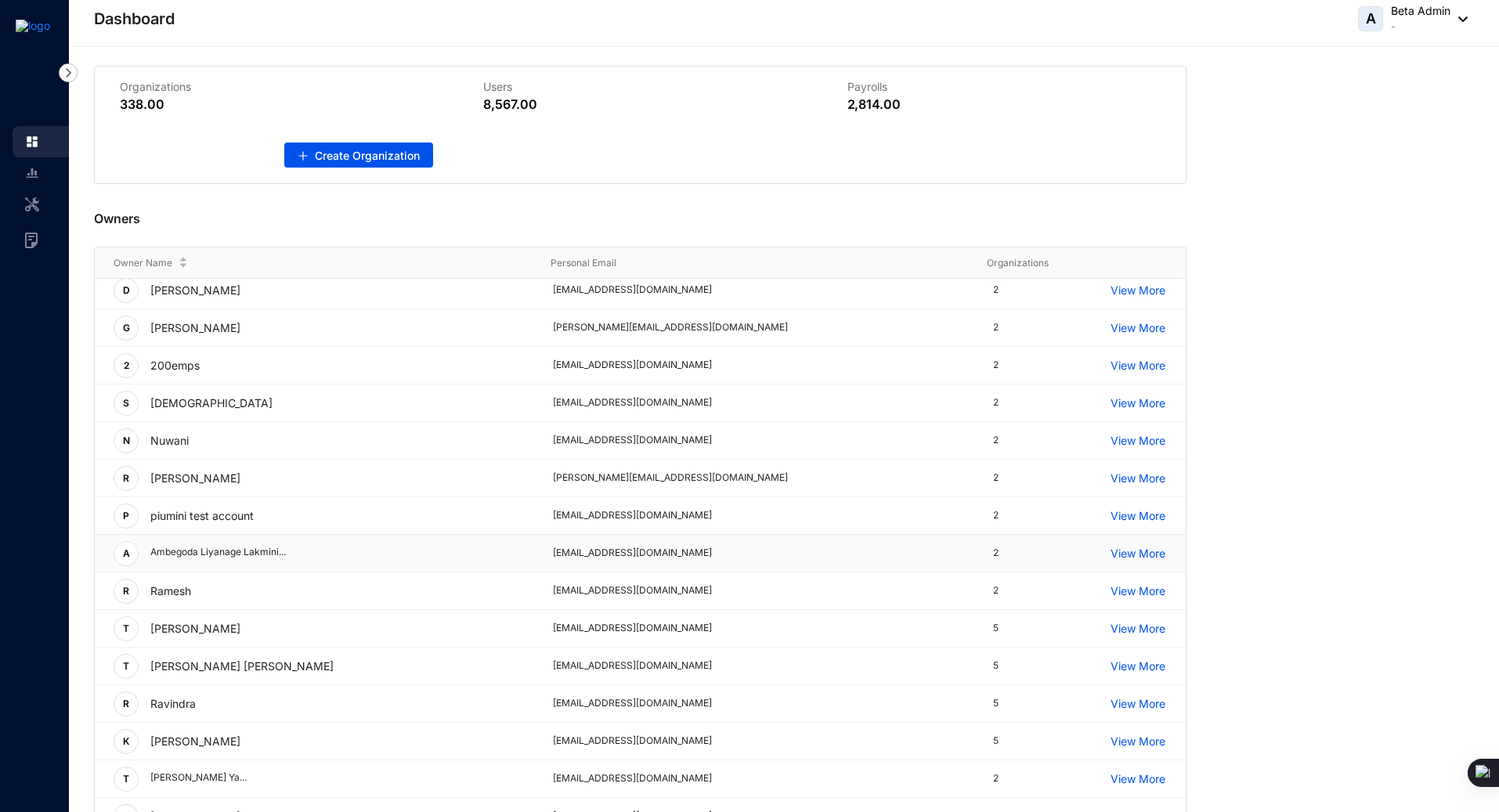
click at [1136, 556] on p "View More" at bounding box center [1149, 553] width 75 height 17
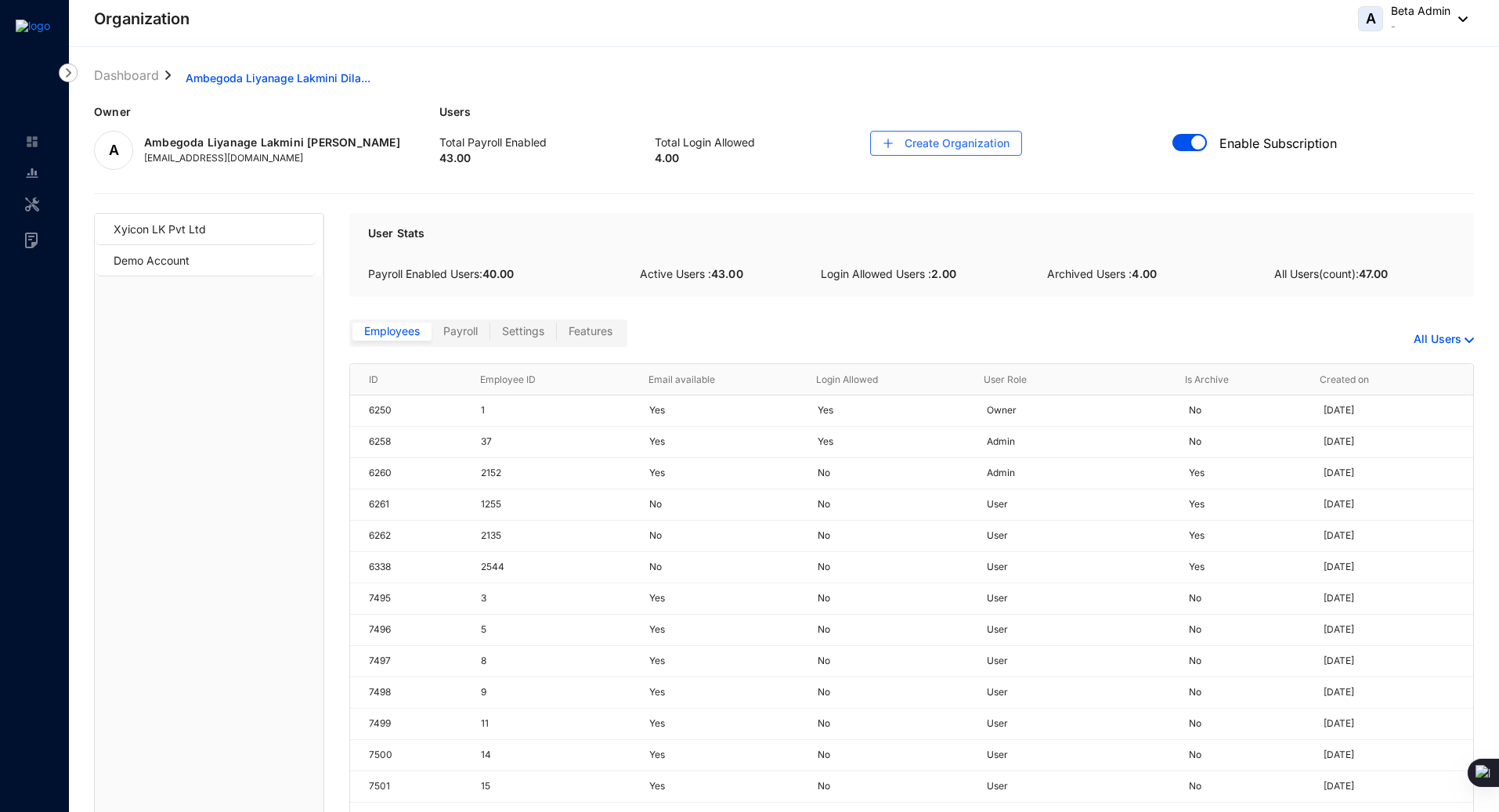
click at [622, 180] on div "Dashboard Ambegoda Liyanage Lakmini Dila... Owner A Ambegoda Liyanage Lakmini D…" at bounding box center [784, 492] width 1380 height 853
click at [139, 78] on link "Dashboard" at bounding box center [126, 74] width 71 height 17
click at [213, 223] on span "Xyicon LK Pvt Ltd" at bounding box center [209, 229] width 190 height 31
click at [206, 257] on span "Demo Account" at bounding box center [209, 261] width 190 height 31
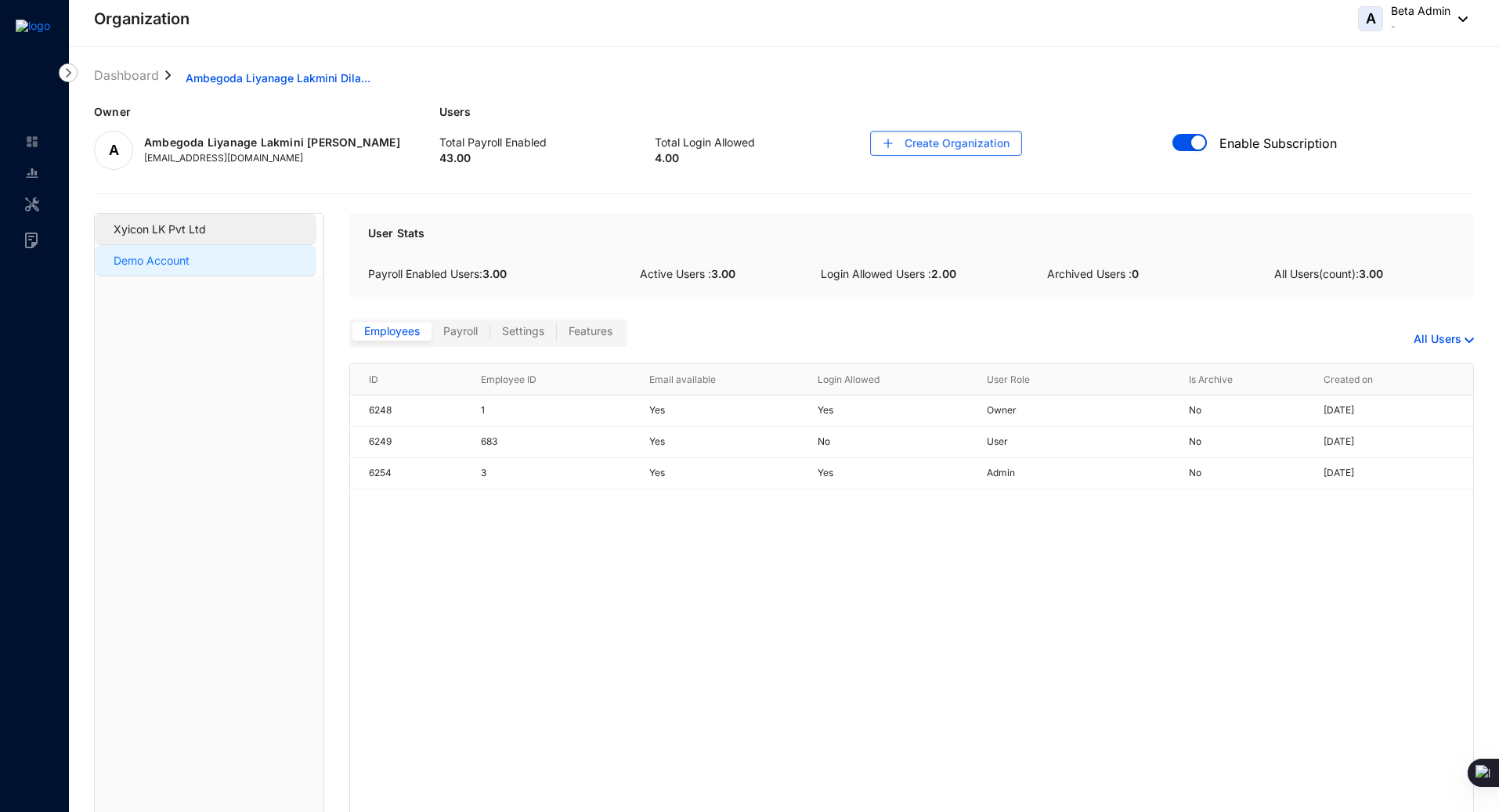
click at [215, 221] on span "Xyicon LK Pvt Ltd" at bounding box center [209, 229] width 190 height 31
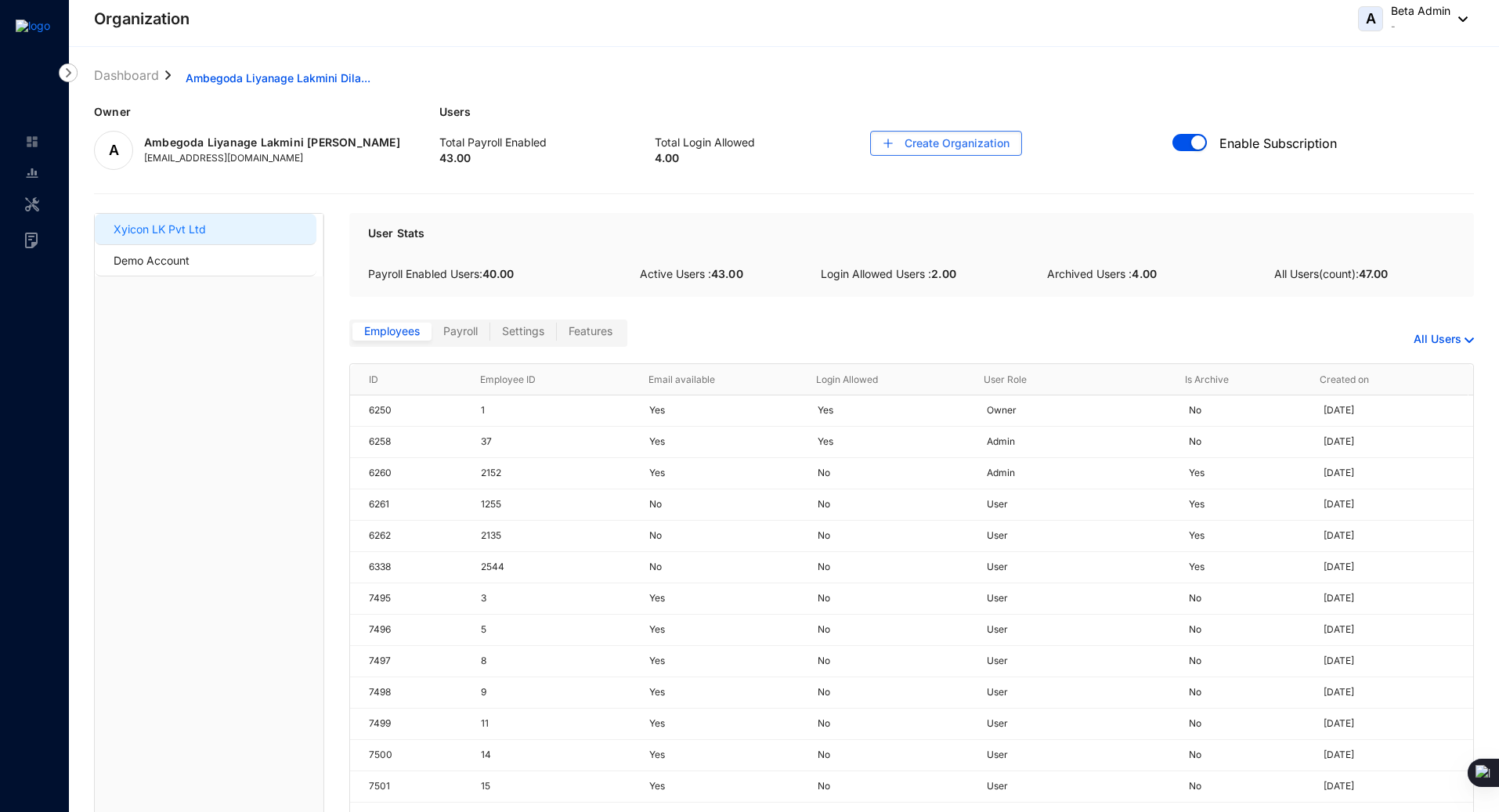
click at [1440, 335] on link "All Users" at bounding box center [1444, 339] width 60 height 16
click at [1398, 394] on span "Active Users" at bounding box center [1423, 390] width 79 height 17
click at [1416, 333] on link "Active Users" at bounding box center [1435, 339] width 80 height 16
click at [1404, 363] on span "All Users" at bounding box center [1423, 365] width 79 height 17
click at [108, 79] on link "Dashboard" at bounding box center [126, 74] width 71 height 17
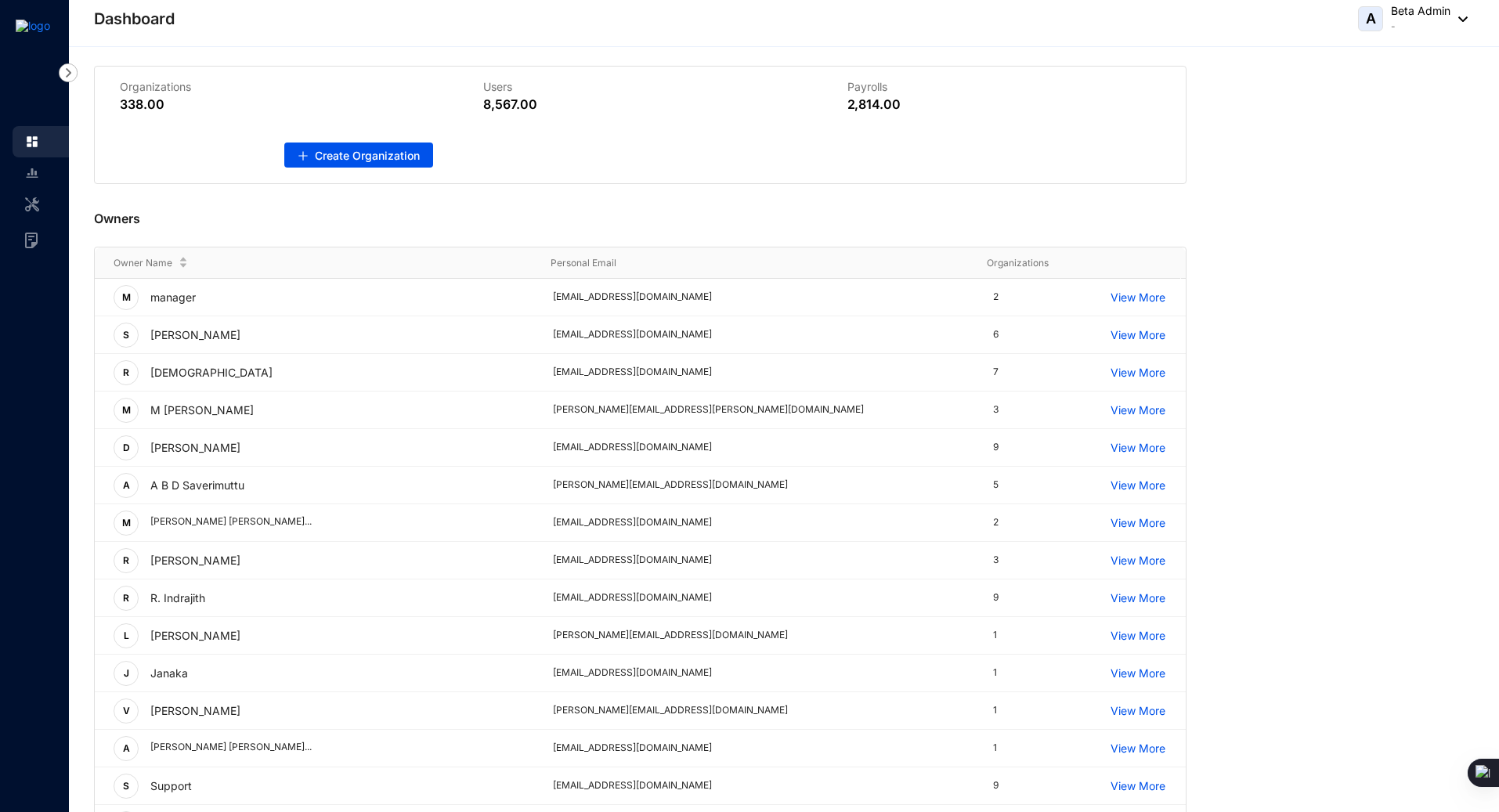
click at [872, 204] on div "Owners" at bounding box center [640, 216] width 1093 height 63
click at [1262, 207] on div "Owners Owner Name Personal Email Organizations M manager [PERSON_NAME][EMAIL_AD…" at bounding box center [784, 505] width 1380 height 641
click at [505, 34] on div "Dashboard A Beta Admin -" at bounding box center [780, 18] width 1374 height 31
click at [529, 42] on header "Dashboard A Beta Admin -" at bounding box center [784, 23] width 1431 height 47
click at [372, 205] on div "Owners" at bounding box center [640, 216] width 1093 height 63
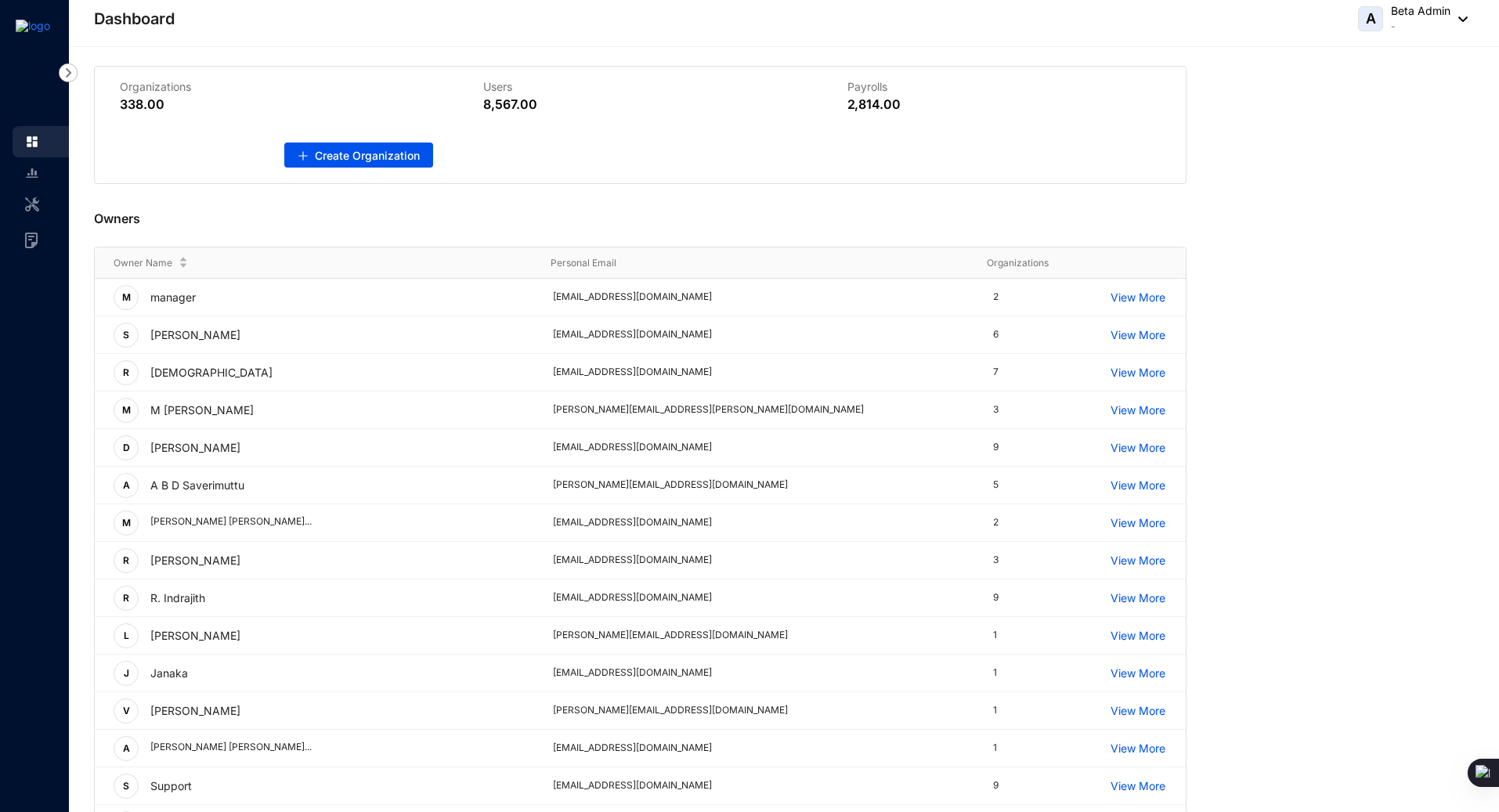
click at [354, 39] on header "Dashboard A Beta Admin -" at bounding box center [784, 23] width 1431 height 47
click at [324, 21] on div "Dashboard A Beta Admin -" at bounding box center [780, 18] width 1374 height 31
click at [68, 67] on img at bounding box center [67, 72] width 18 height 18
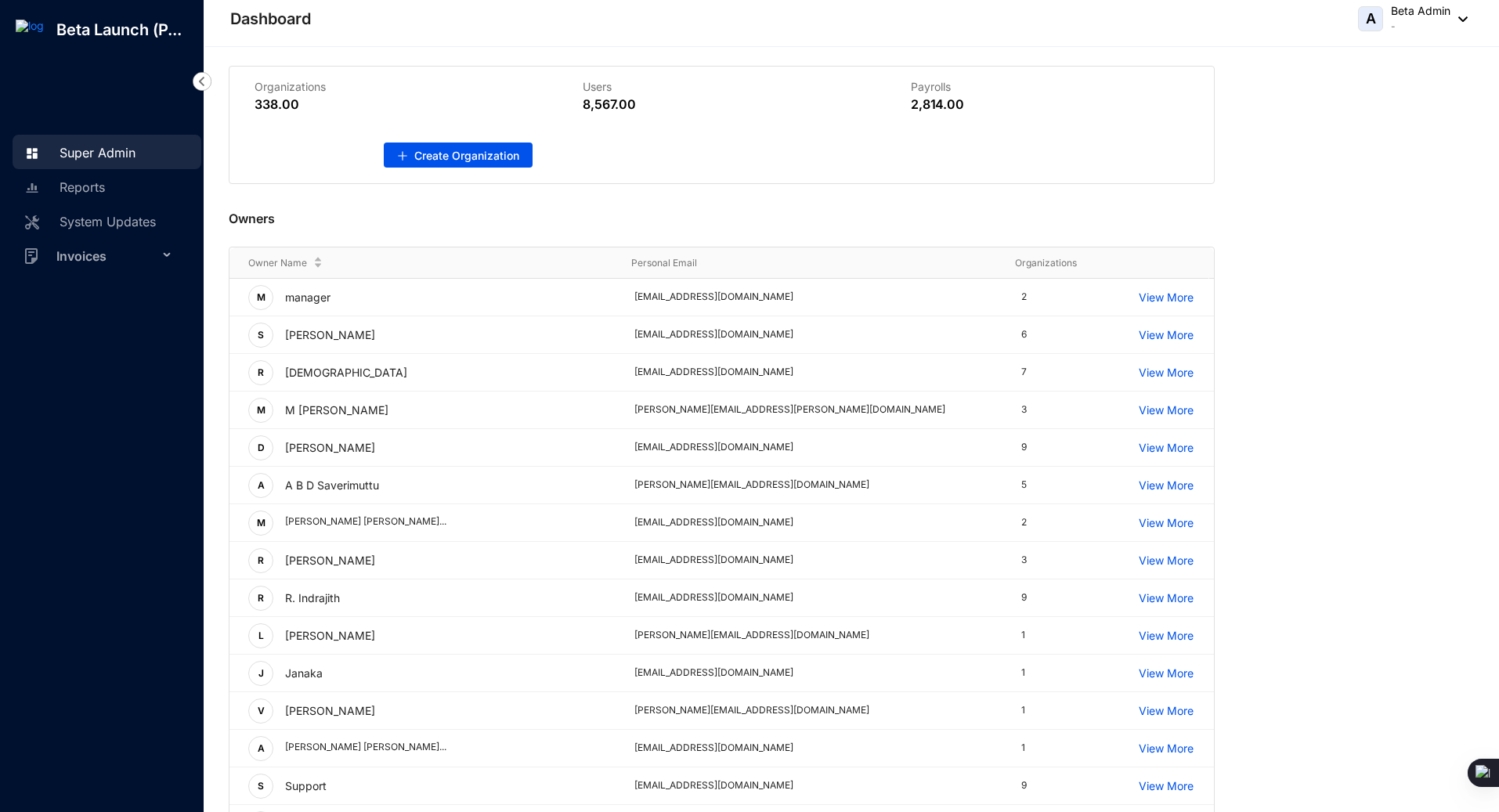
click at [205, 79] on img at bounding box center [201, 81] width 18 height 18
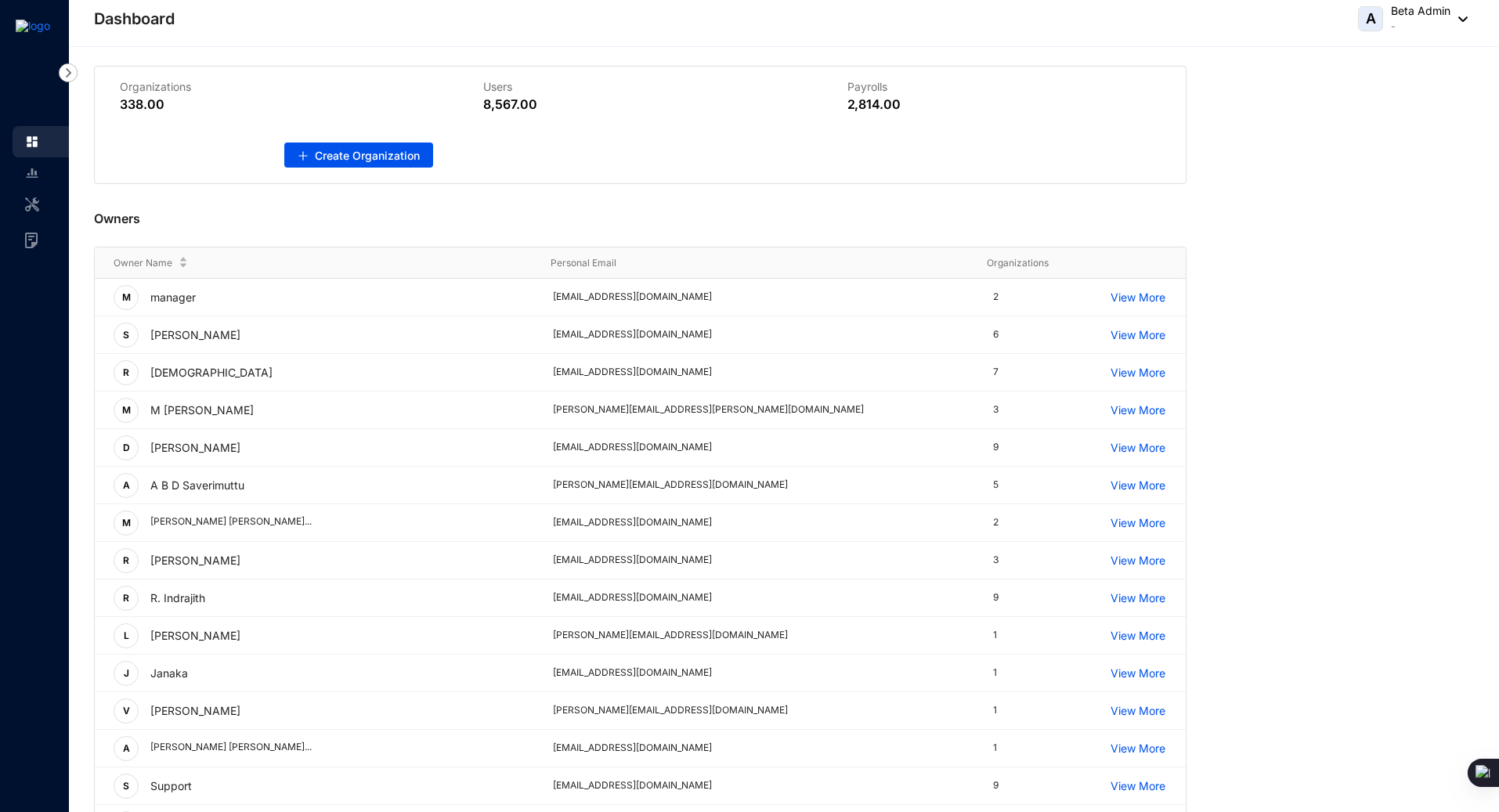
click at [140, 53] on div "Organizations 338.00 Users 8,567.00 Payrolls 2,814.00 Create Organization Owner…" at bounding box center [784, 446] width 1431 height 797
drag, startPoint x: 95, startPoint y: 22, endPoint x: 221, endPoint y: 20, distance: 126.0
click at [221, 20] on div "Dashboard A Beta Admin -" at bounding box center [780, 18] width 1374 height 31
click at [322, 22] on div "Dashboard A Beta Admin -" at bounding box center [780, 18] width 1374 height 31
click at [426, 227] on div "Owners" at bounding box center [640, 216] width 1093 height 63
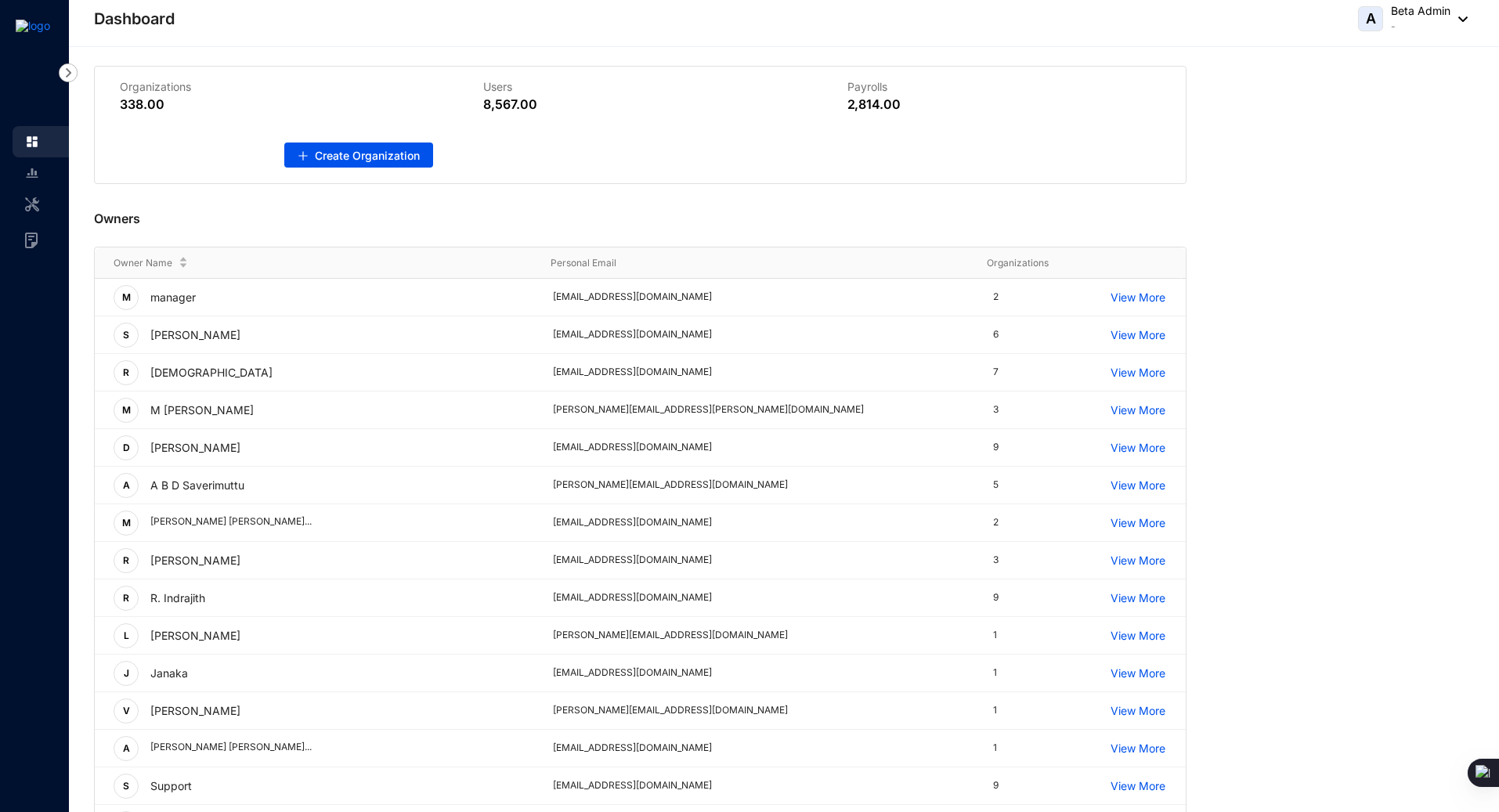
click at [529, 199] on div "Owners" at bounding box center [640, 216] width 1093 height 63
click at [908, 212] on div "Owners" at bounding box center [640, 216] width 1093 height 63
click at [1461, 21] on div "A Beta Admin -" at bounding box center [1413, 18] width 110 height 31
click at [393, 56] on div "Organizations 338.00 Users 8,567.00 Payrolls 2,814.00 Create Organization Owner…" at bounding box center [784, 446] width 1431 height 797
click at [471, 43] on header "Dashboard A Beta Admin -" at bounding box center [784, 23] width 1431 height 47
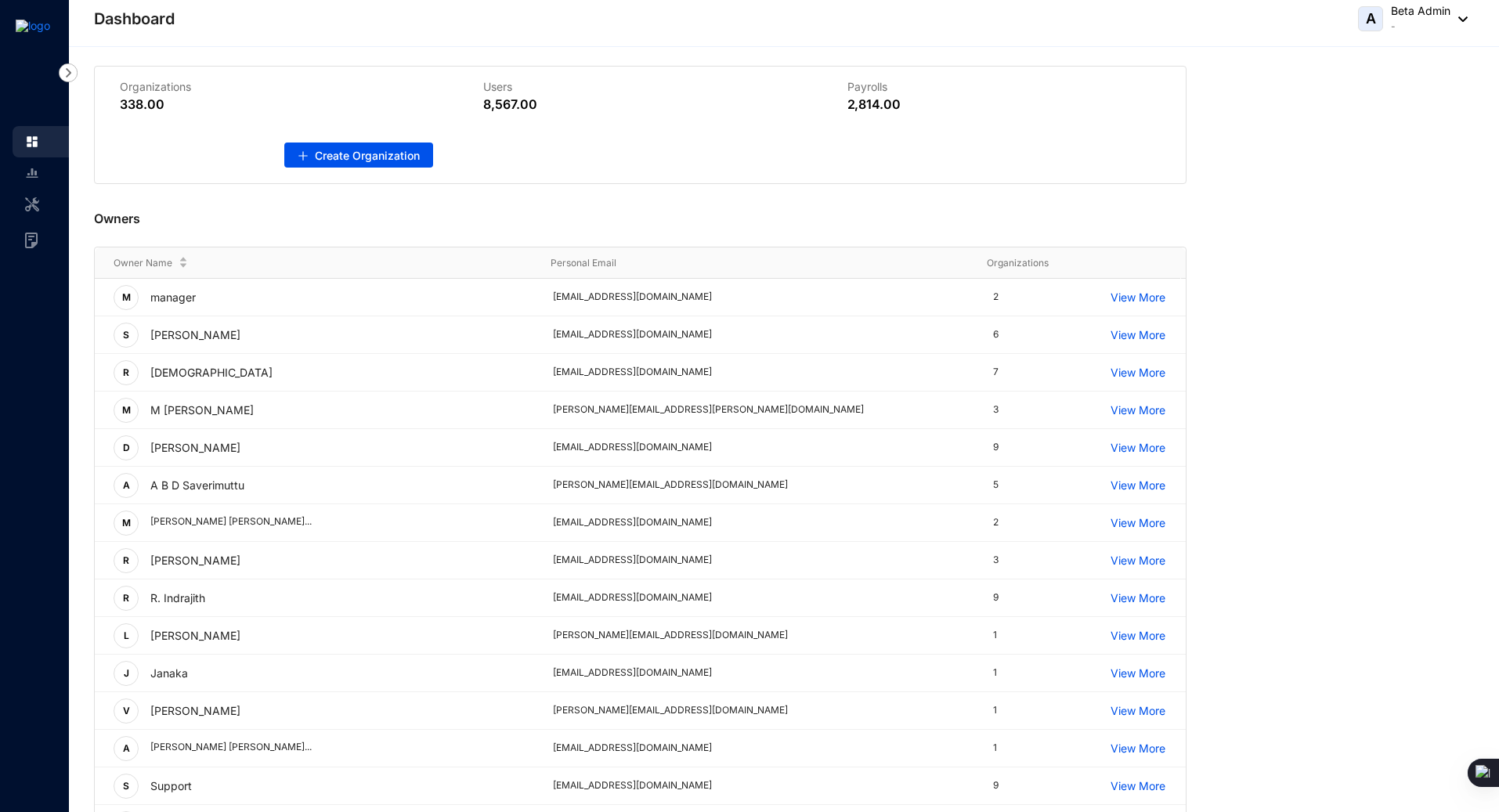
click at [427, 30] on div "Dashboard A Beta Admin -" at bounding box center [780, 18] width 1374 height 31
click at [572, 22] on div "Dashboard A Beta Admin -" at bounding box center [780, 18] width 1374 height 31
click at [1428, 14] on p "Beta Admin" at bounding box center [1421, 11] width 59 height 16
click at [1272, 158] on div "Organizations 338.00 Users 8,567.00 Payrolls 2,814.00 Create Organization" at bounding box center [784, 124] width 1380 height 118
click at [1161, 39] on header "Dashboard A Beta Admin -" at bounding box center [784, 23] width 1431 height 47
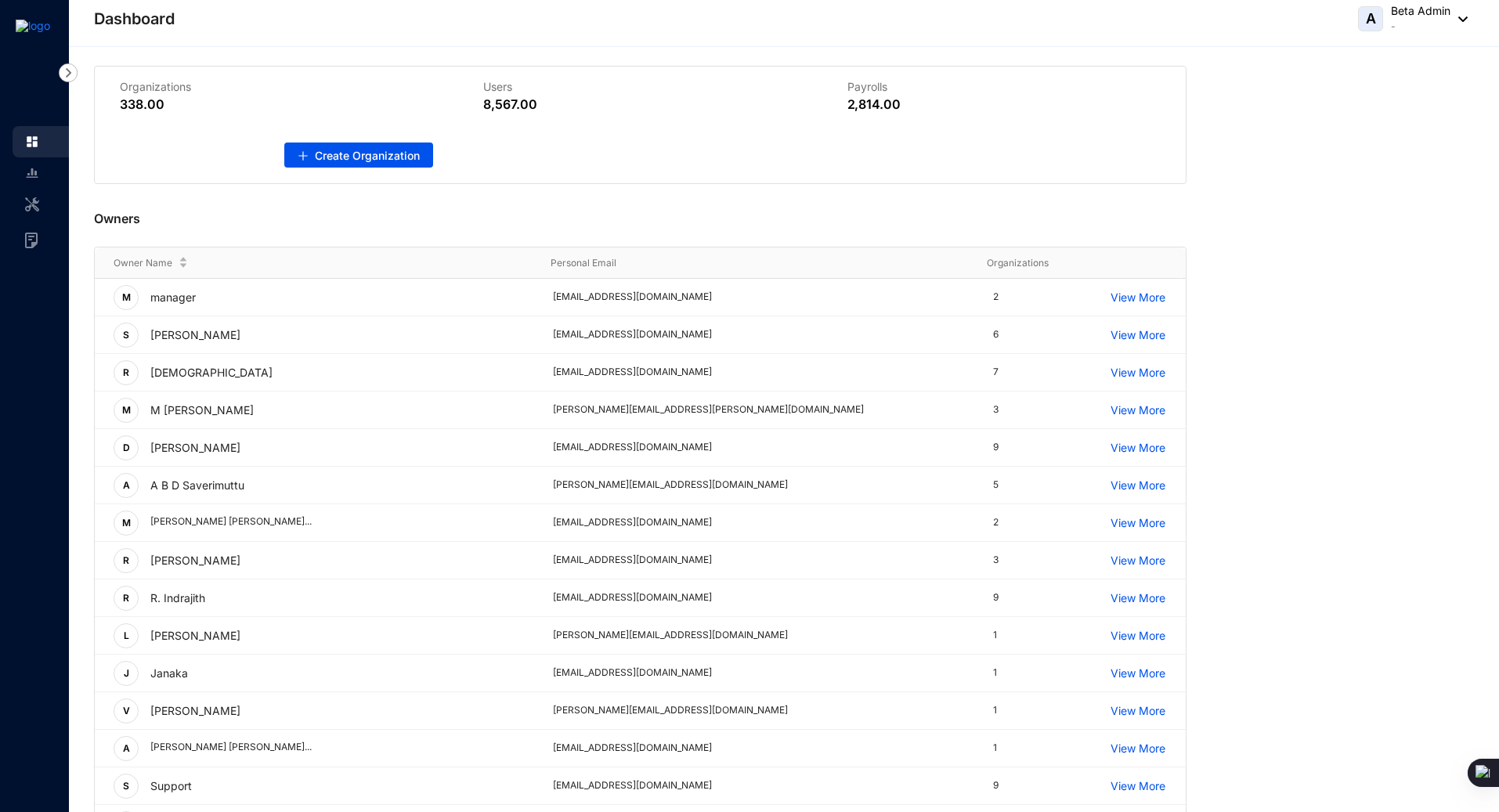
click at [545, 12] on div "Dashboard A Beta Admin -" at bounding box center [780, 18] width 1374 height 31
drag, startPoint x: 132, startPoint y: 93, endPoint x: 233, endPoint y: 92, distance: 101.0
click at [233, 92] on div "Organizations 338.00" at bounding box center [276, 96] width 363 height 59
click at [408, 88] on p "Organizations" at bounding box center [276, 87] width 314 height 16
drag, startPoint x: 469, startPoint y: 87, endPoint x: 556, endPoint y: 88, distance: 87.0
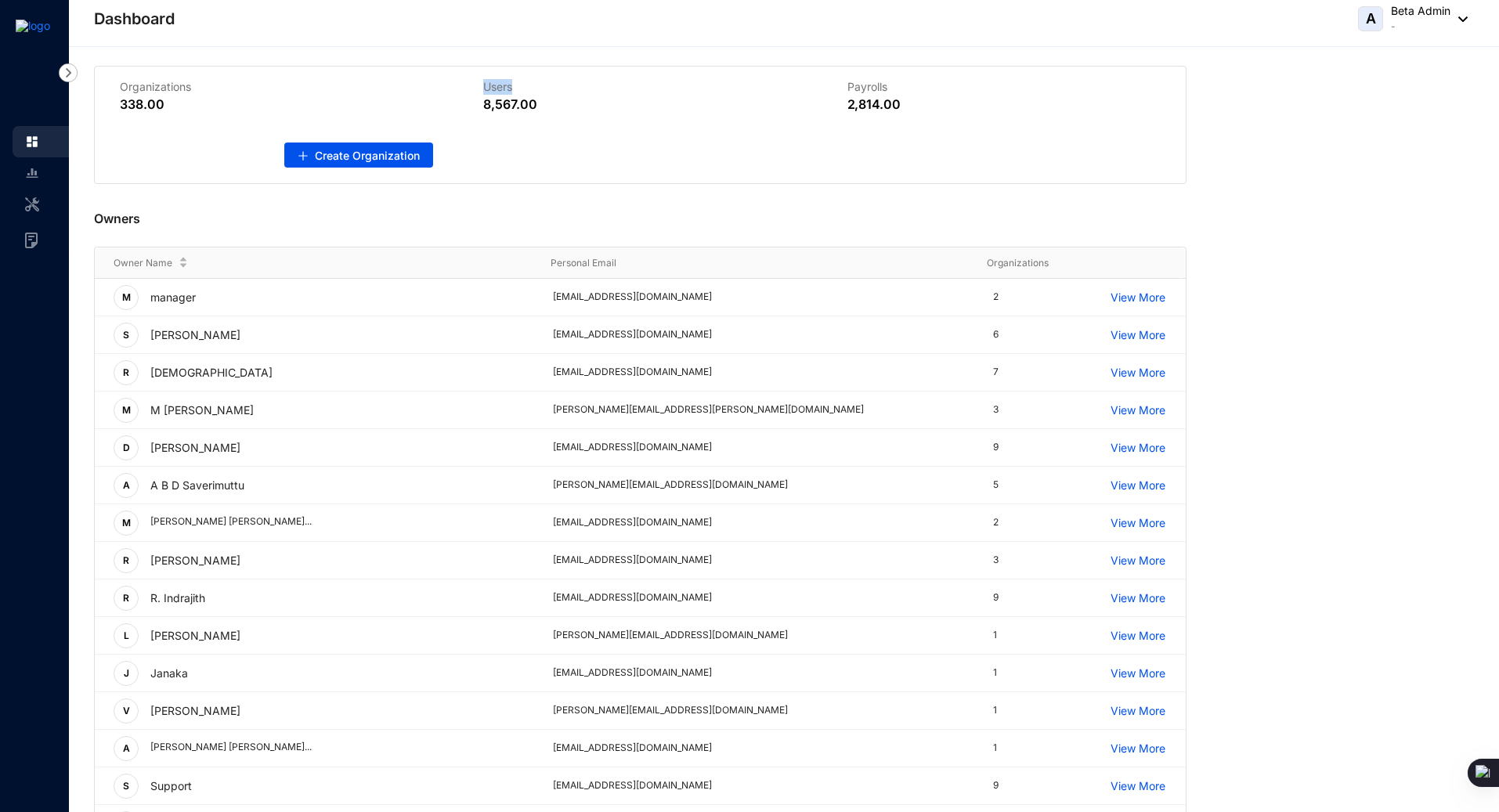
click at [556, 88] on div "Users 8,567.00" at bounding box center [639, 96] width 363 height 59
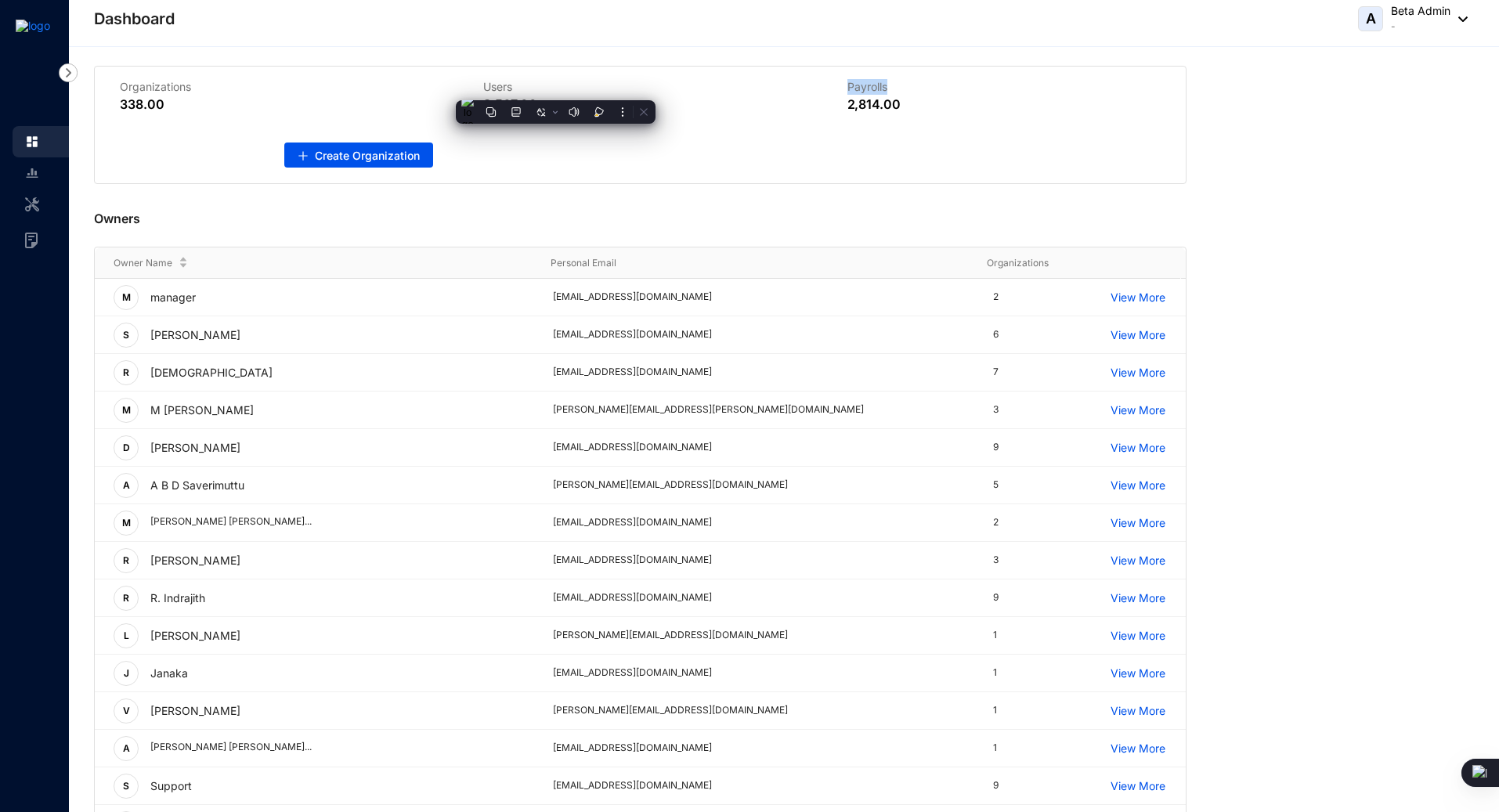
drag, startPoint x: 829, startPoint y: 88, endPoint x: 904, endPoint y: 86, distance: 75.0
click at [904, 86] on div "Payrolls 2,814.00" at bounding box center [1004, 96] width 363 height 59
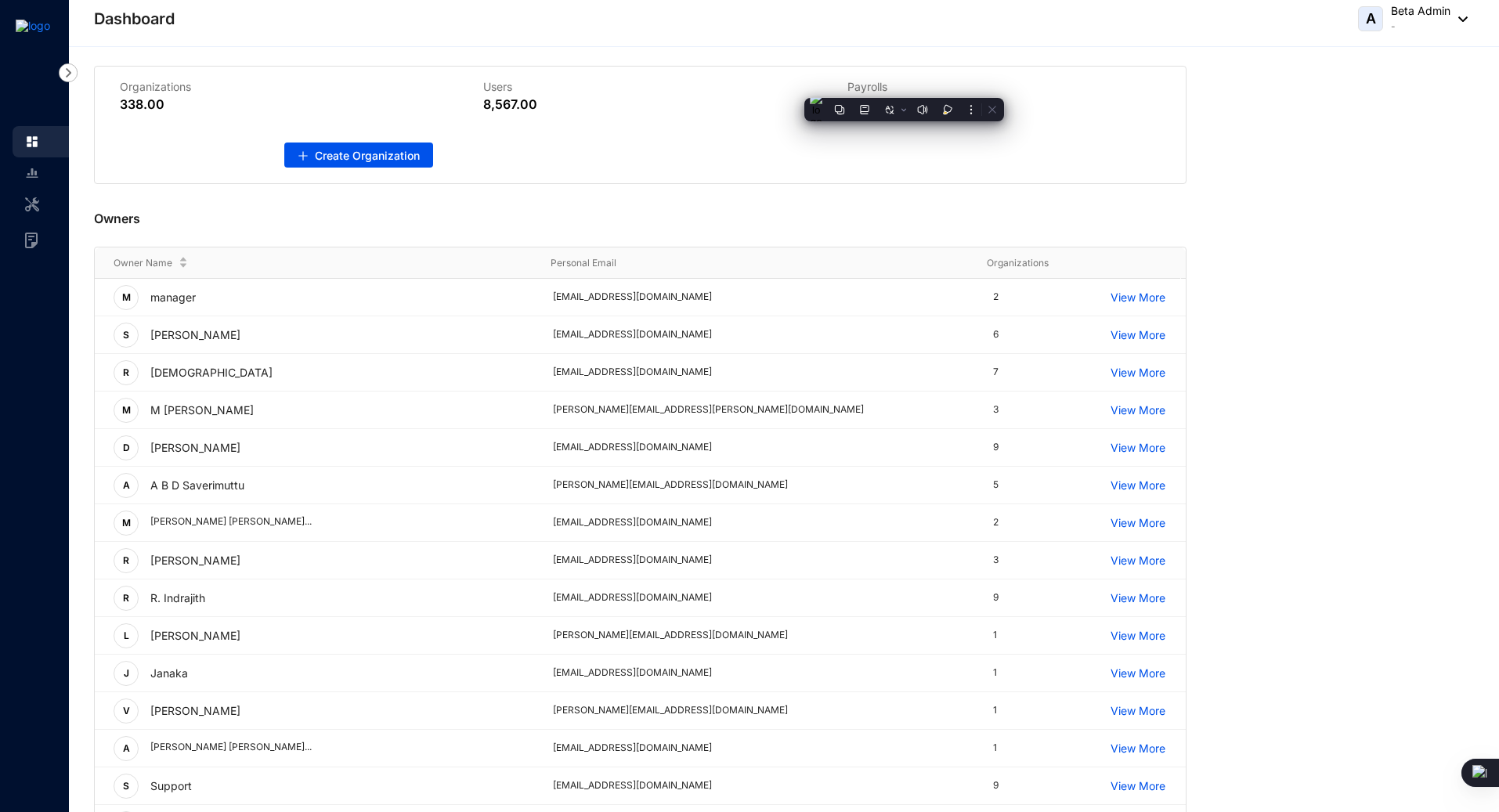
click at [872, 45] on header "Dashboard A Beta Admin -" at bounding box center [784, 23] width 1431 height 47
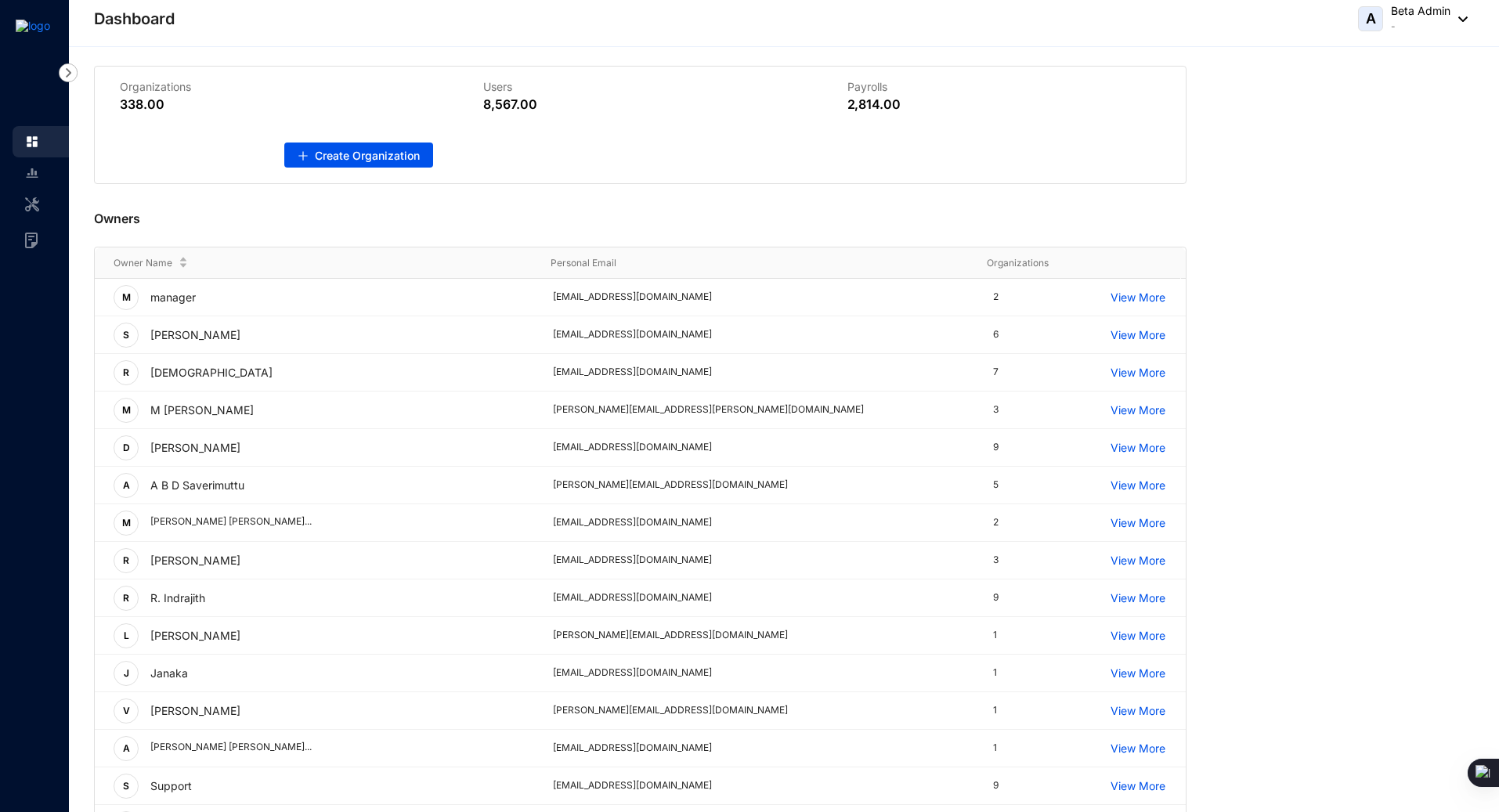
click at [642, 210] on div "Owners" at bounding box center [640, 216] width 1093 height 63
click at [984, 230] on div "Owners" at bounding box center [640, 216] width 1093 height 63
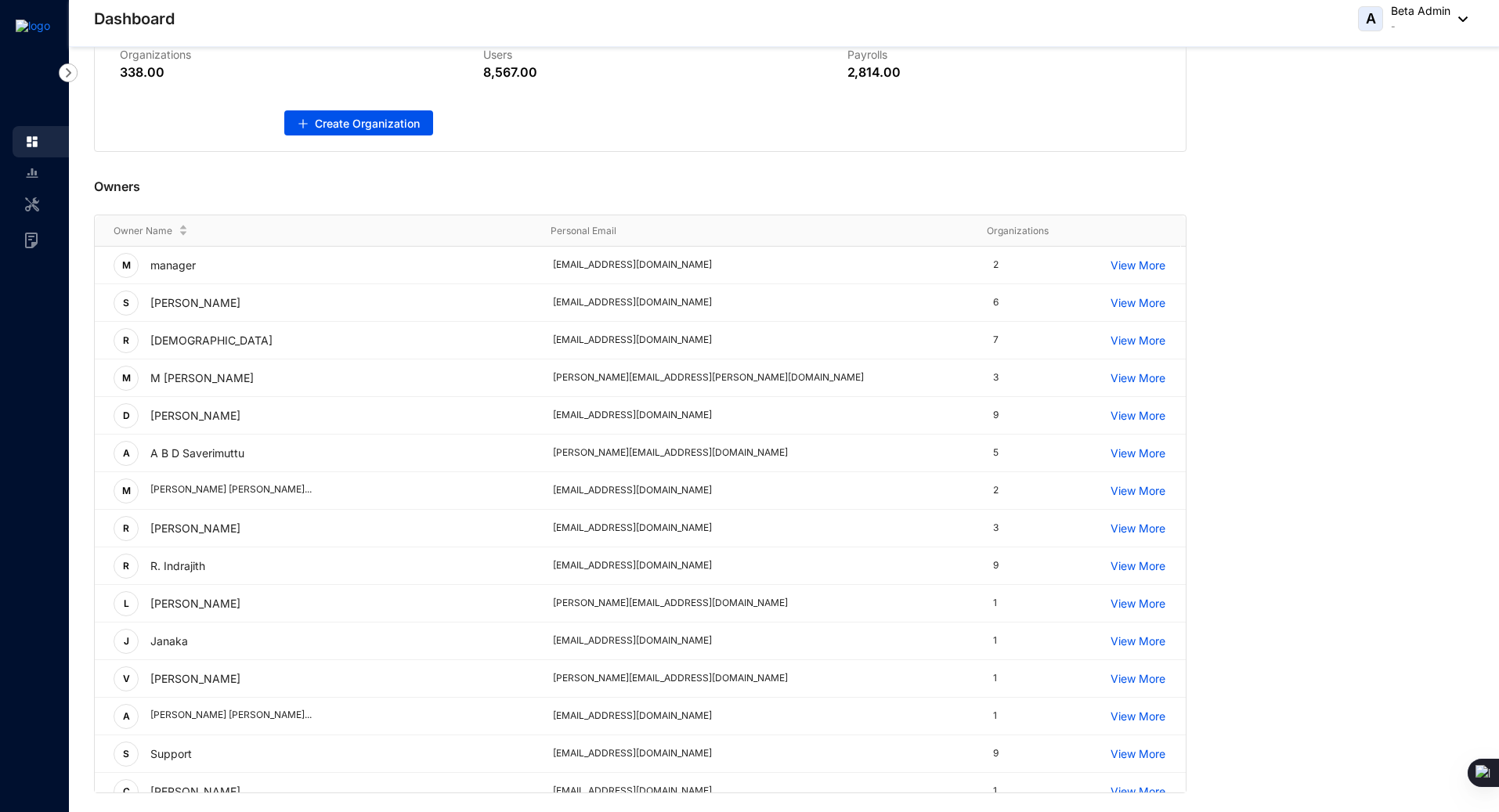
click at [923, 181] on div "Owners" at bounding box center [640, 183] width 1093 height 63
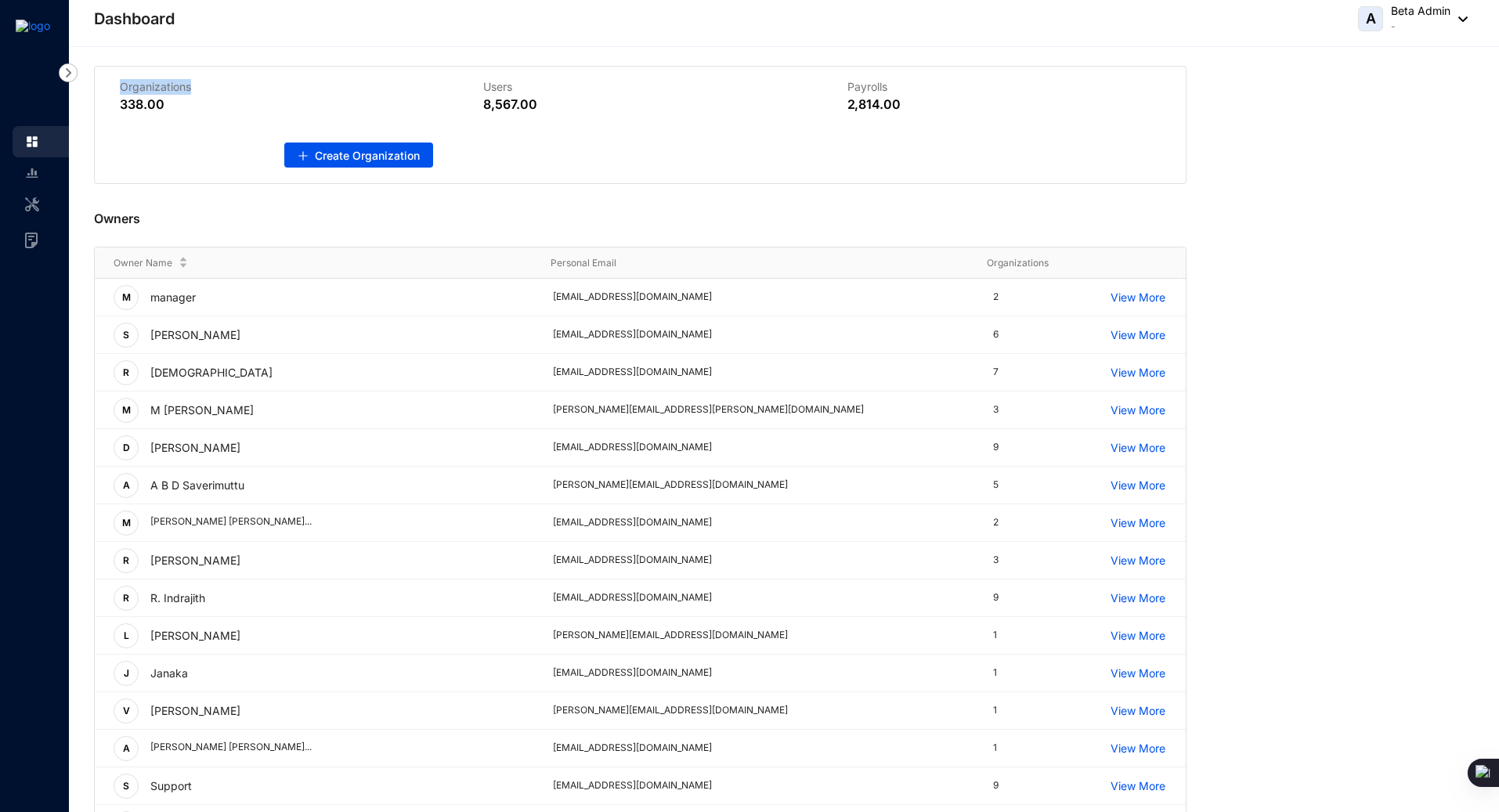
drag, startPoint x: 119, startPoint y: 89, endPoint x: 286, endPoint y: 92, distance: 167.0
click at [286, 92] on p "Organizations" at bounding box center [276, 87] width 314 height 16
click at [492, 51] on div "Organizations 338.00 Users 8,567.00 Payrolls 2,814.00 Create Organization Owner…" at bounding box center [784, 446] width 1431 height 797
click at [67, 71] on img at bounding box center [67, 72] width 18 height 18
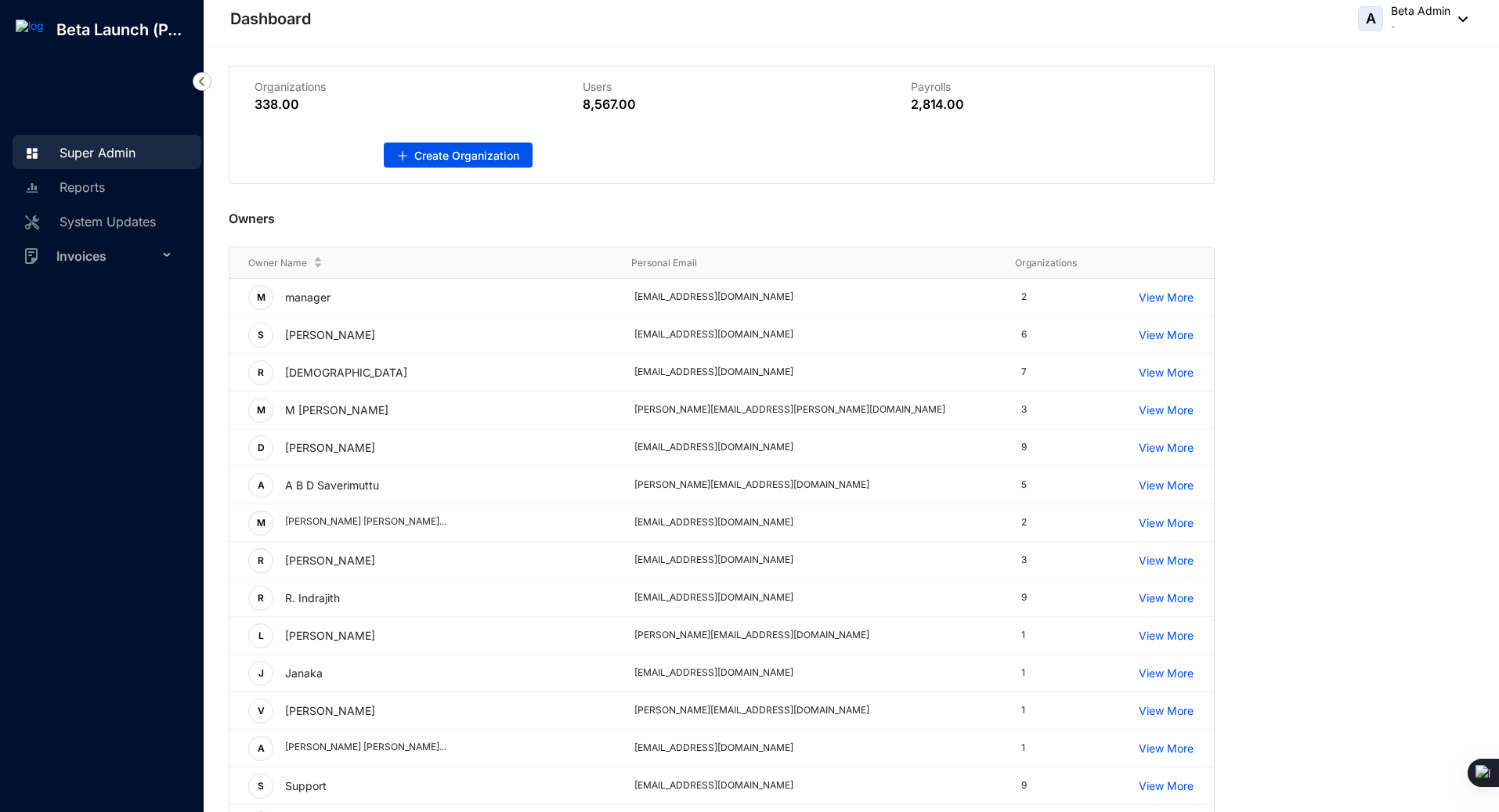
click at [205, 80] on img at bounding box center [201, 81] width 18 height 18
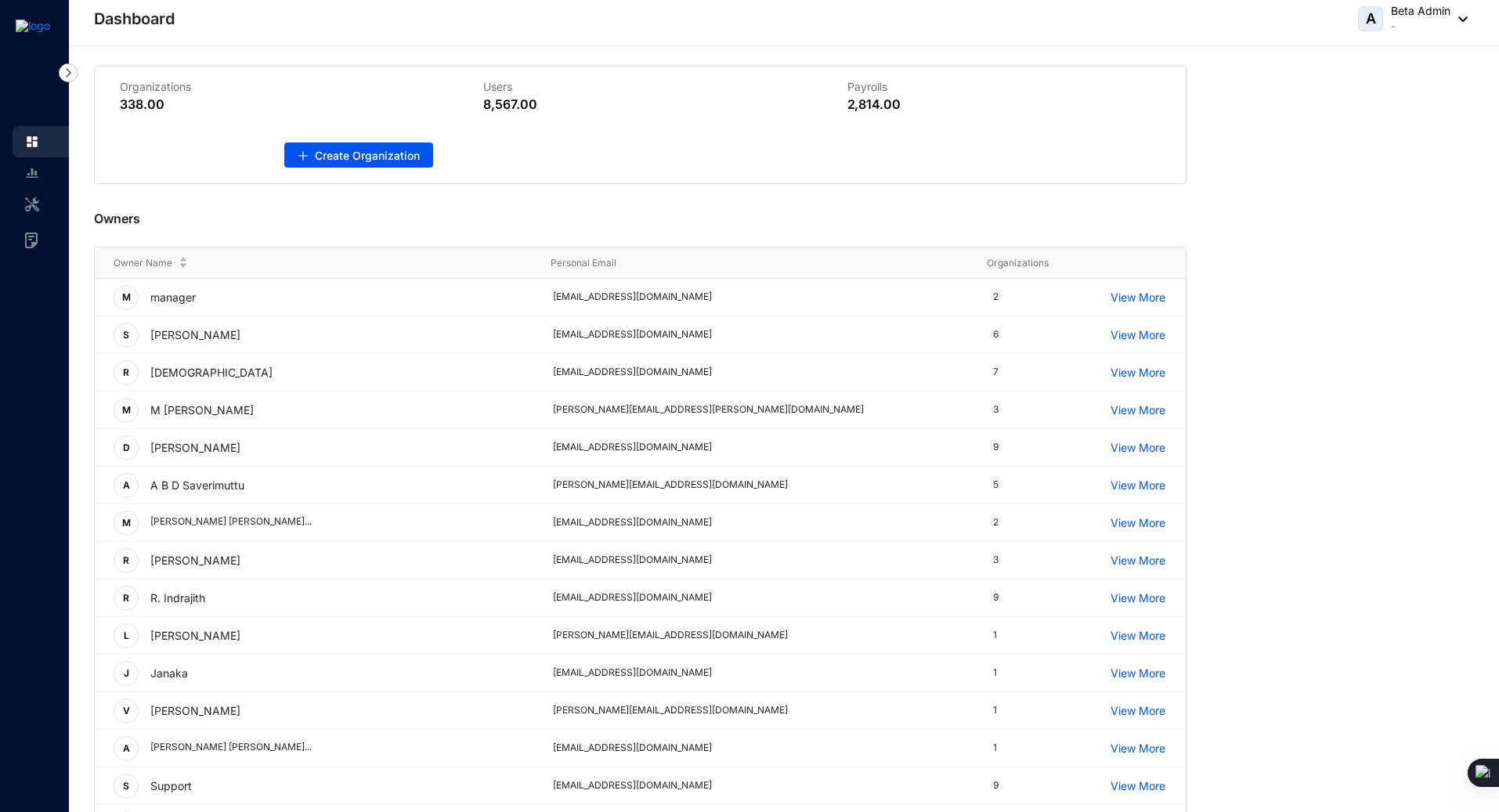
click at [318, 32] on div "Dashboard A Beta Admin -" at bounding box center [780, 18] width 1374 height 31
click at [367, 22] on div "Dashboard A Beta Admin -" at bounding box center [780, 18] width 1374 height 31
click at [523, 60] on div "Organizations 338.00 Users 8,567.00 Payrolls 2,814.00 Create Organization Owner…" at bounding box center [784, 446] width 1431 height 797
click at [569, 37] on header "Dashboard A Beta Admin -" at bounding box center [784, 23] width 1431 height 47
click at [622, 208] on div "Owners" at bounding box center [640, 216] width 1093 height 63
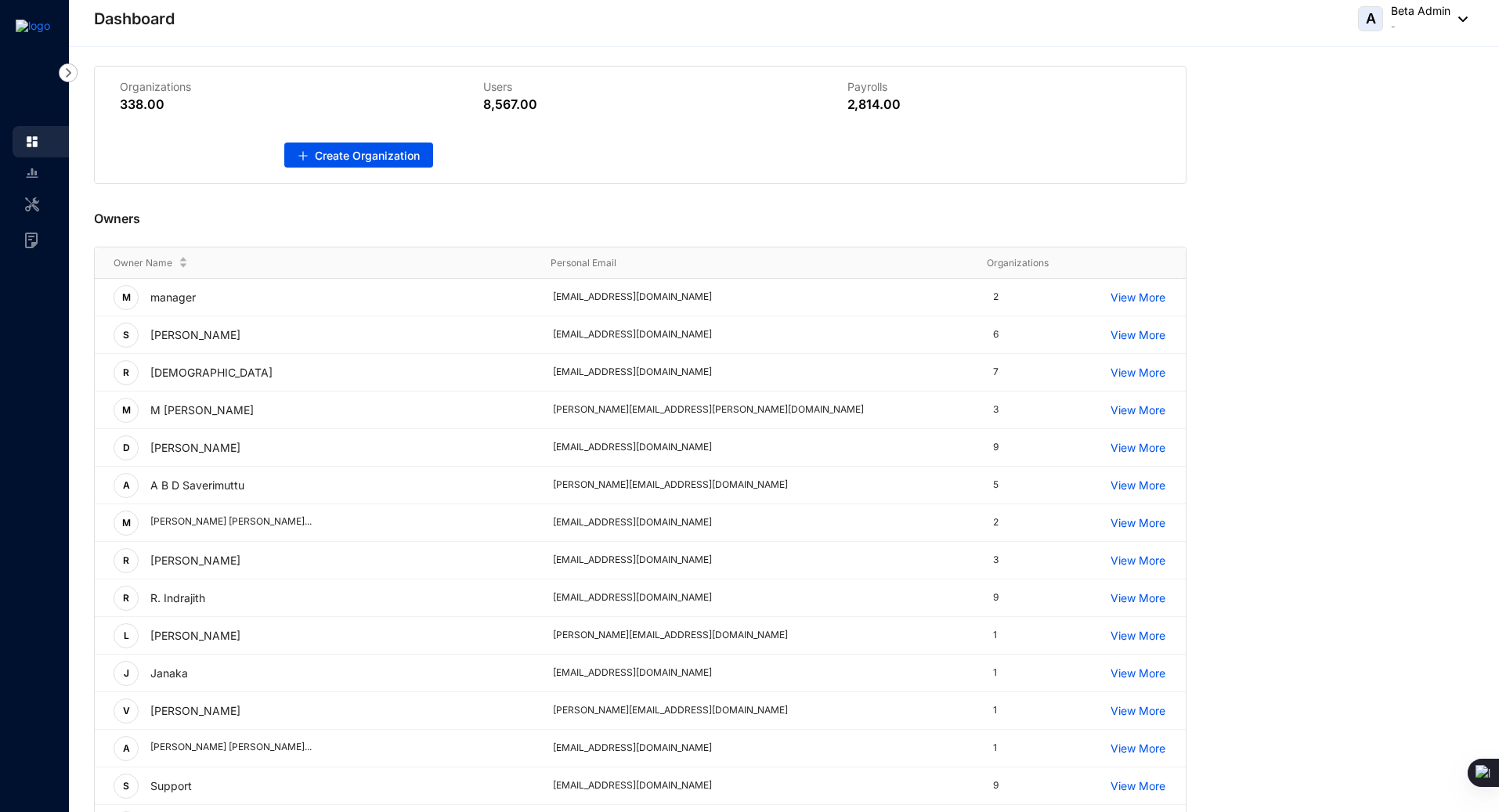
click at [1446, 10] on p "Beta Admin" at bounding box center [1421, 11] width 59 height 16
click at [1303, 156] on div "Organizations 338.00 Users 8,567.00 Payrolls 2,814.00 Create Organization" at bounding box center [784, 124] width 1380 height 118
click at [1020, 216] on div "Owners" at bounding box center [640, 216] width 1093 height 63
click at [1250, 174] on div "Organizations 338.00 Users 8,567.00 Payrolls 2,814.00 Create Organization" at bounding box center [784, 124] width 1380 height 118
click at [1266, 92] on div "Organizations 338.00 Users 8,567.00 Payrolls 2,814.00 Create Organization" at bounding box center [784, 124] width 1380 height 118
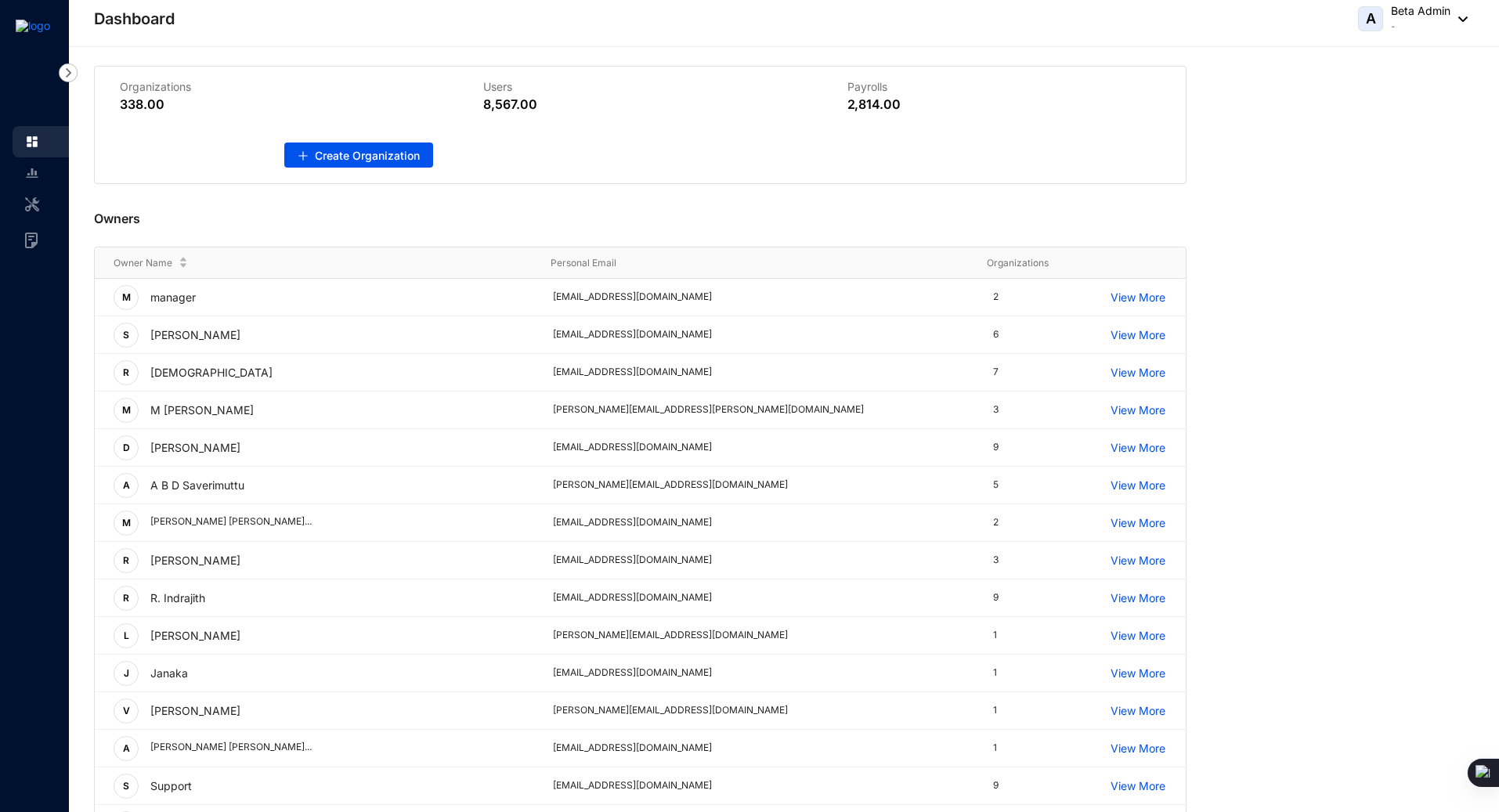
click at [445, 87] on div "Organizations 338.00" at bounding box center [276, 96] width 363 height 59
drag, startPoint x: 109, startPoint y: 102, endPoint x: 191, endPoint y: 96, distance: 82.2
click at [191, 96] on div "Organizations 338.00" at bounding box center [276, 96] width 363 height 59
click at [424, 100] on div "338.00" at bounding box center [276, 103] width 314 height 18
drag, startPoint x: 491, startPoint y: 106, endPoint x: 571, endPoint y: 104, distance: 80.0
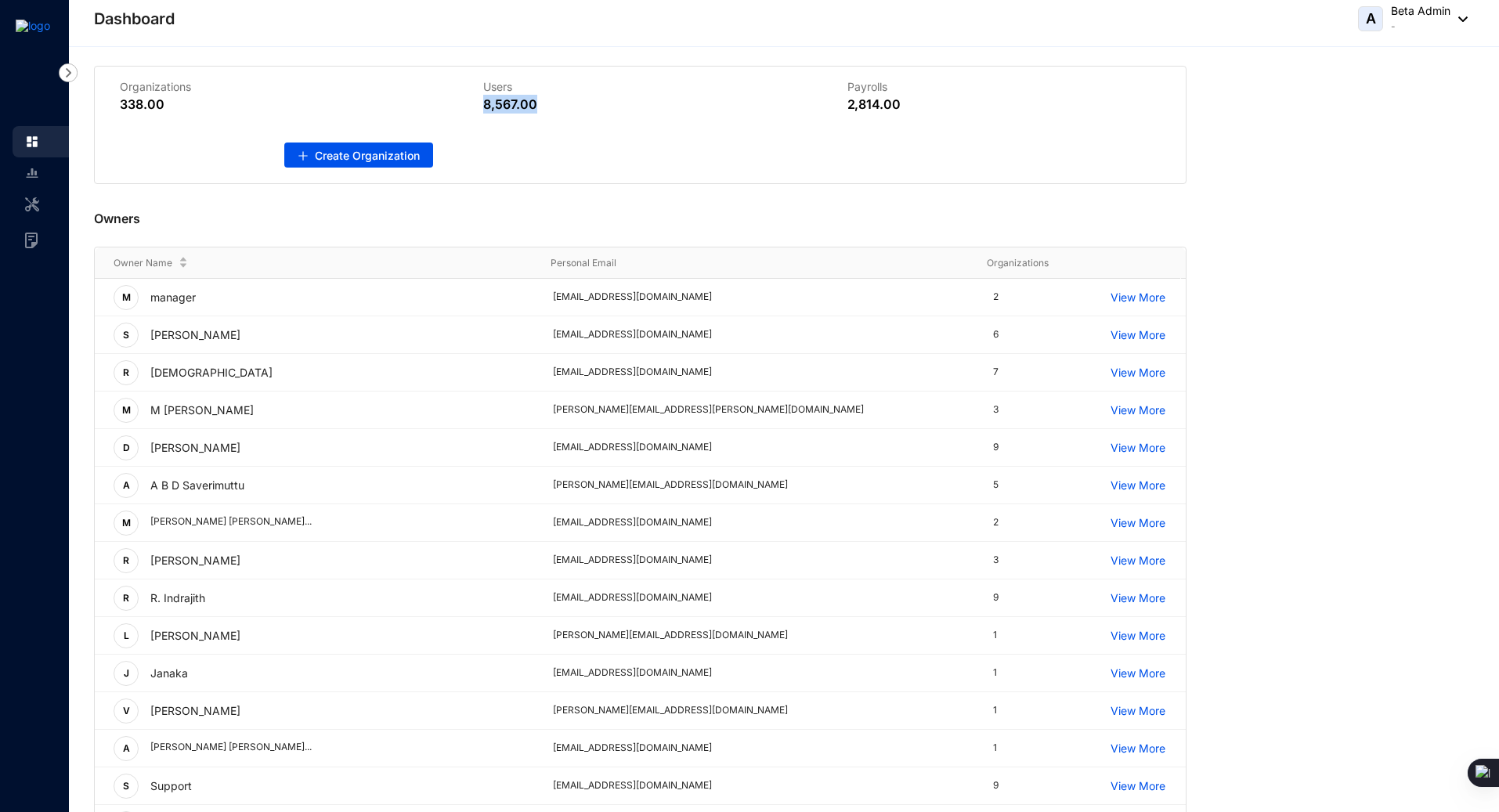
click at [571, 104] on div "Users 8,567.00" at bounding box center [639, 96] width 363 height 59
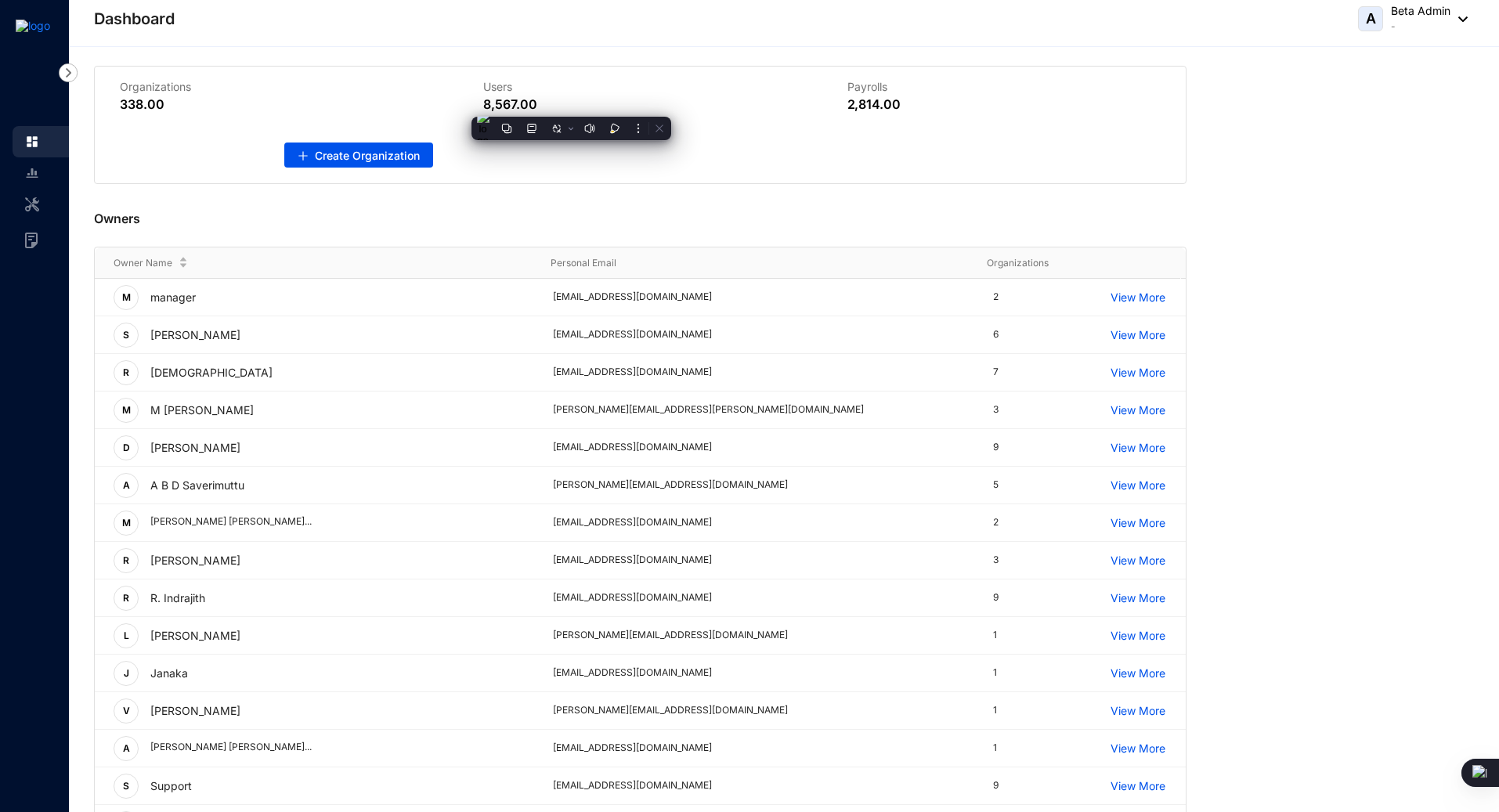
click at [844, 119] on div "Payrolls 2,814.00" at bounding box center [1004, 96] width 363 height 59
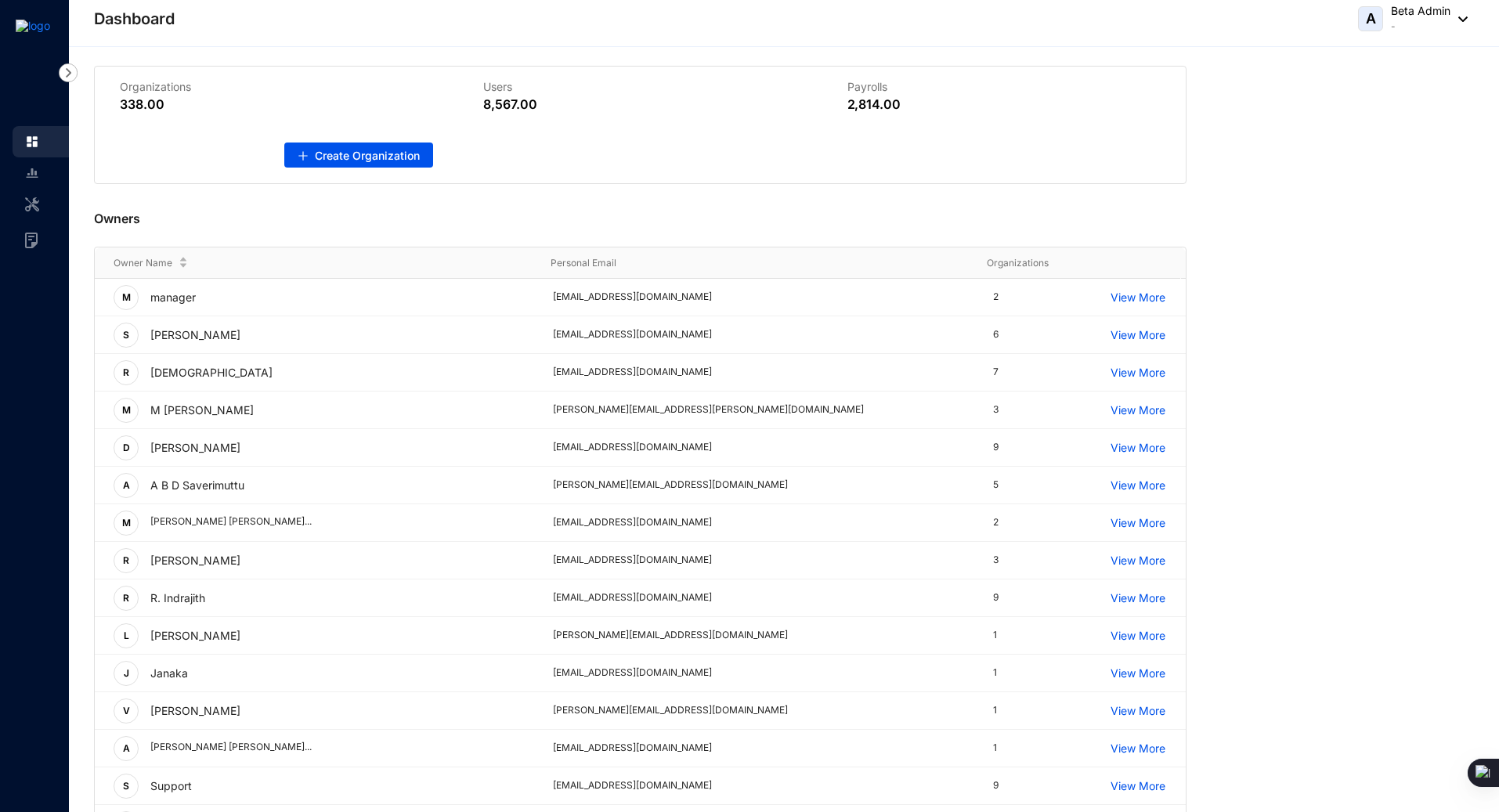
click at [706, 219] on div "Owners" at bounding box center [640, 216] width 1093 height 63
click at [660, 182] on div "Organizations 338.00 Users 8,567.00 Payrolls 2,814.00 Create Organization" at bounding box center [640, 125] width 1092 height 117
click at [1358, 512] on div "Owners Owner Name Personal Email Organizations M manager [PERSON_NAME][EMAIL_AD…" at bounding box center [784, 505] width 1380 height 641
click at [1303, 268] on div "Owners Owner Name Personal Email Organizations M manager [PERSON_NAME][EMAIL_AD…" at bounding box center [784, 505] width 1380 height 641
click at [624, 19] on div "Dashboard A Beta Admin -" at bounding box center [780, 18] width 1374 height 31
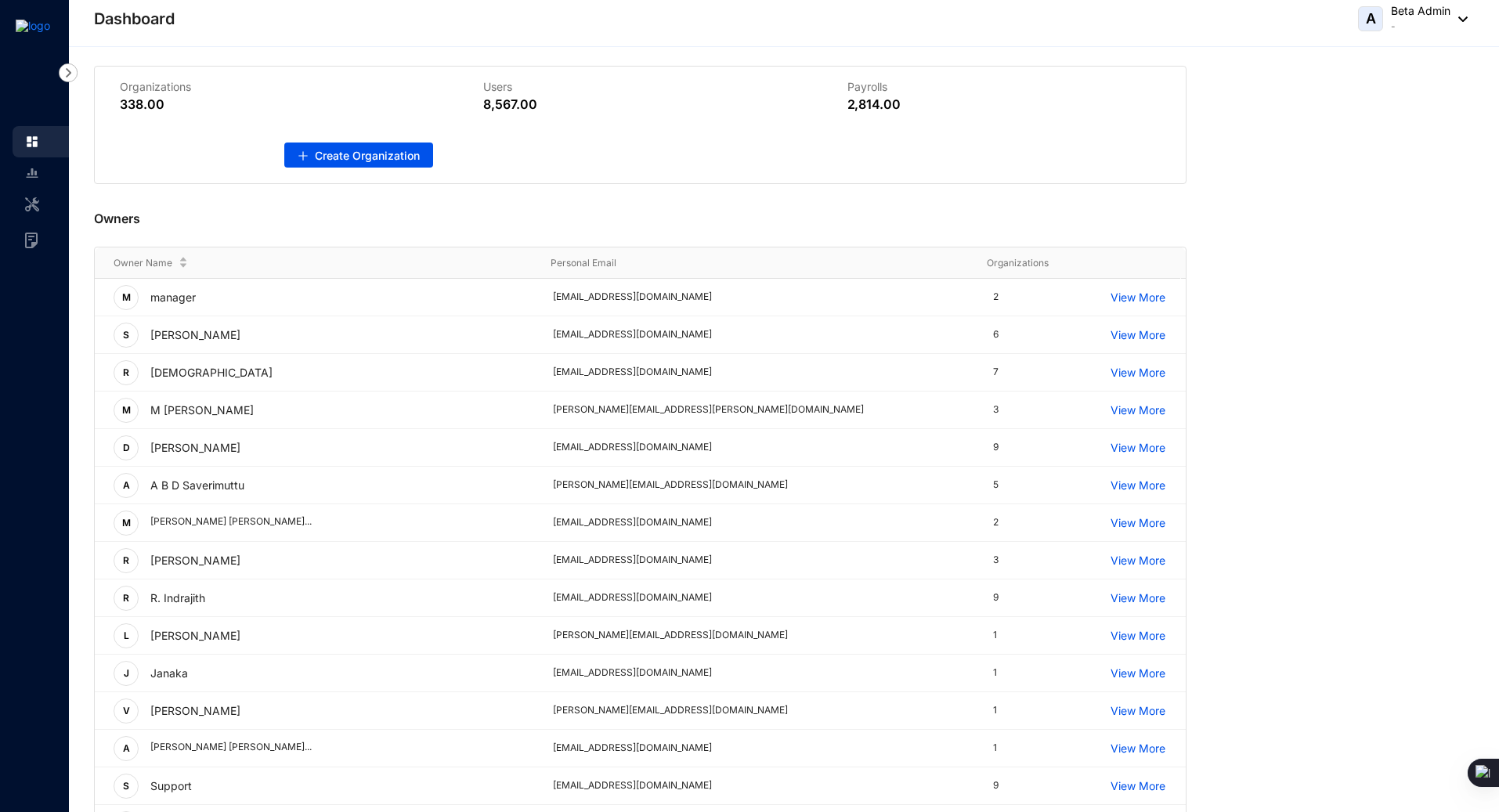
click at [658, 164] on div "Organizations 338.00 Users 8,567.00 Payrolls 2,814.00 Create Organization" at bounding box center [640, 125] width 1092 height 117
click at [1263, 226] on div "Owners Owner Name Personal Email Organizations M manager [PERSON_NAME][EMAIL_AD…" at bounding box center [784, 505] width 1380 height 641
click at [1464, 14] on div "A Beta Admin -" at bounding box center [1413, 18] width 110 height 31
click at [1355, 491] on div "Owners Owner Name Personal Email Organizations M manager [PERSON_NAME][EMAIL_AD…" at bounding box center [784, 505] width 1380 height 641
click at [431, 2] on header "Dashboard A Beta Admin -" at bounding box center [784, 23] width 1431 height 47
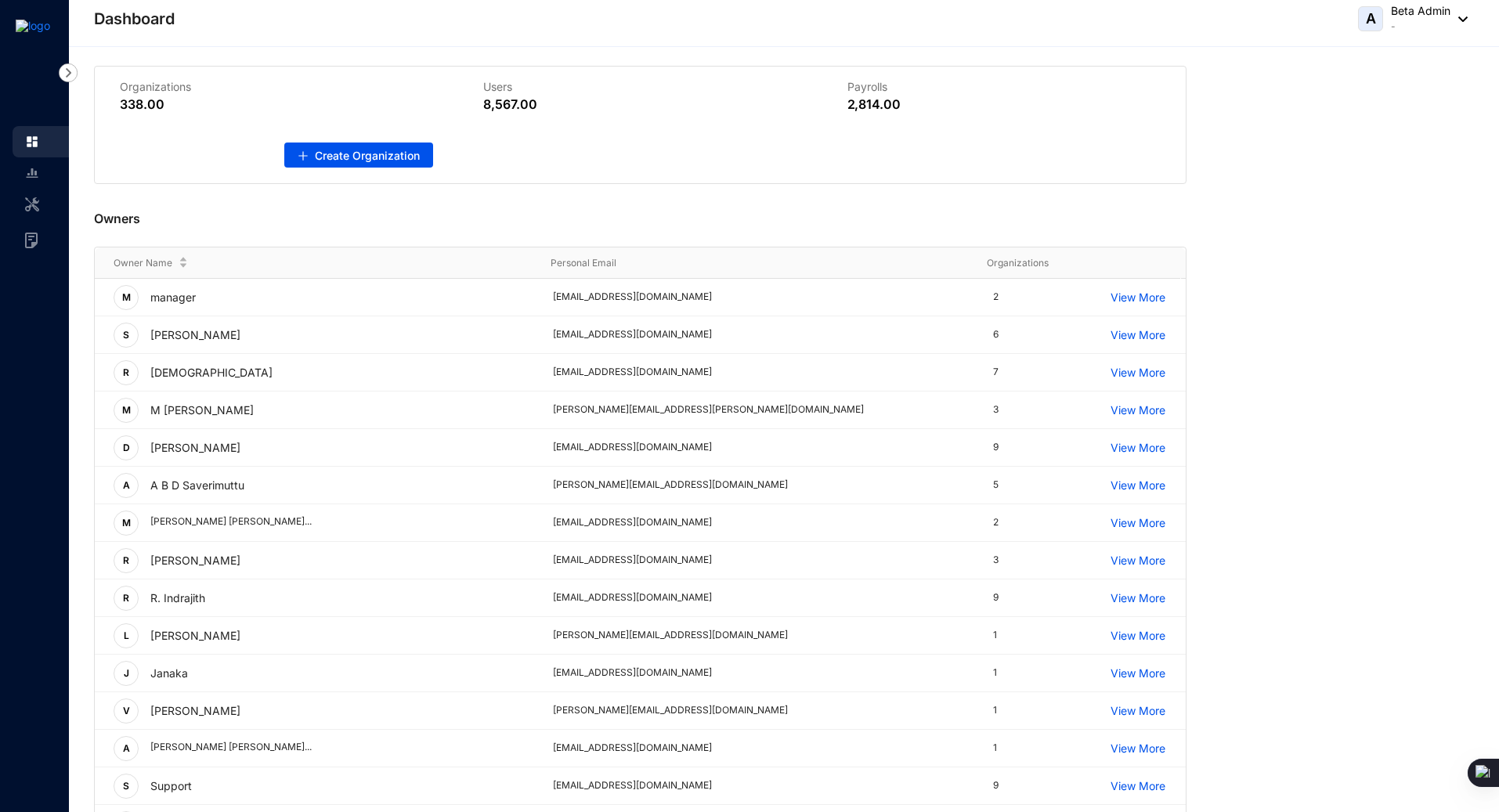
click at [622, 111] on div "8,567.00" at bounding box center [640, 103] width 314 height 18
click at [333, 160] on span "Create Organization" at bounding box center [367, 156] width 105 height 16
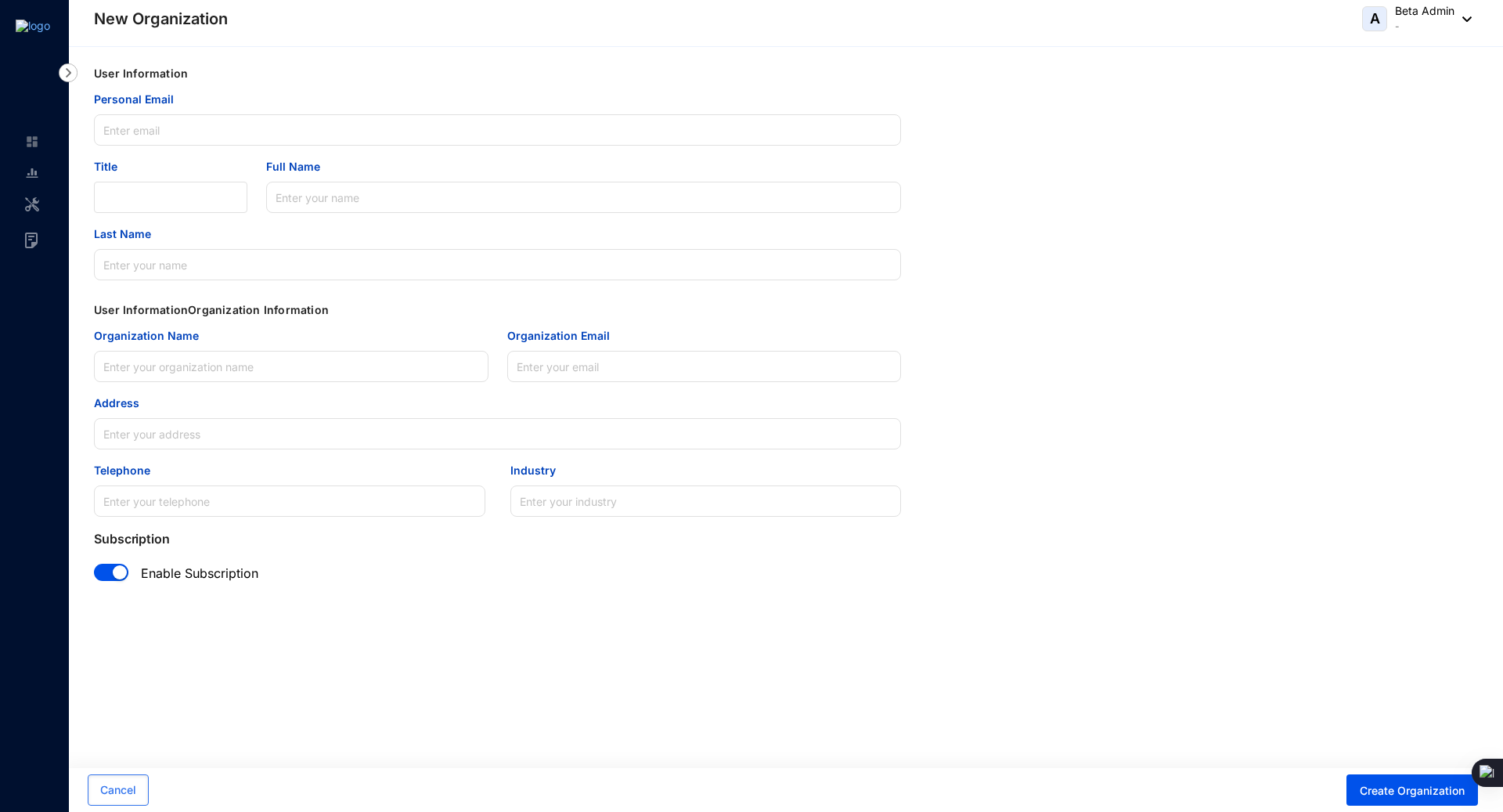
click at [33, 26] on img at bounding box center [33, 26] width 34 height 13
